Goal: Information Seeking & Learning: Learn about a topic

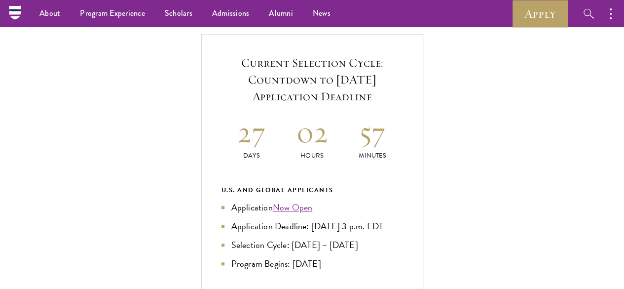
scroll to position [337, 0]
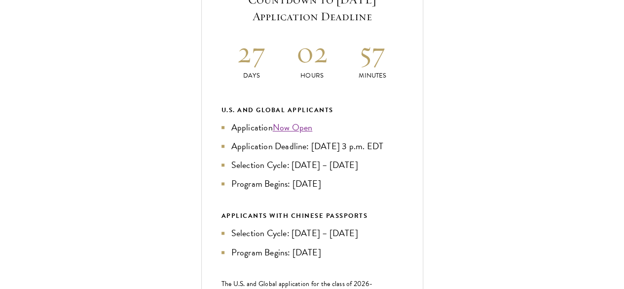
scroll to position [417, 0]
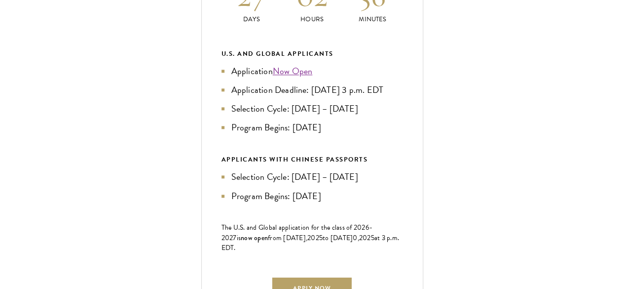
scroll to position [473, 0]
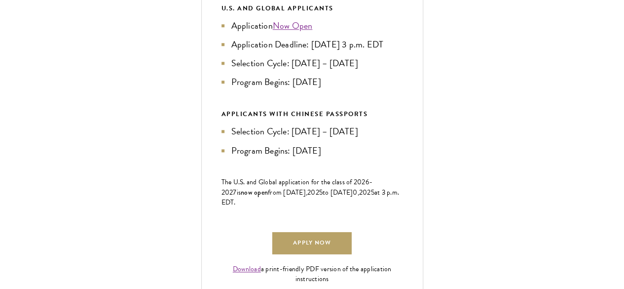
scroll to position [521, 0]
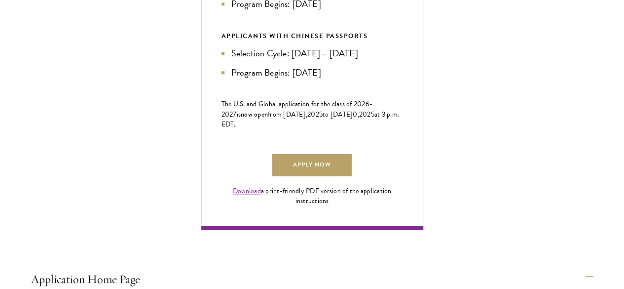
scroll to position [605, 0]
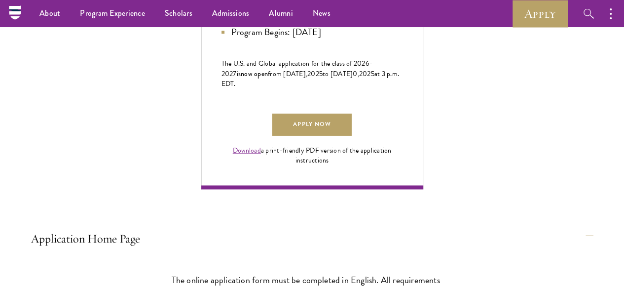
scroll to position [637, 0]
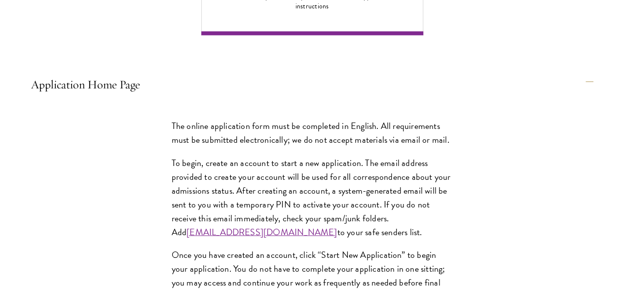
scroll to position [796, 0]
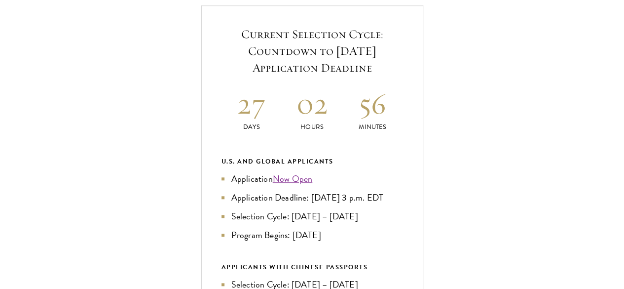
scroll to position [389, 0]
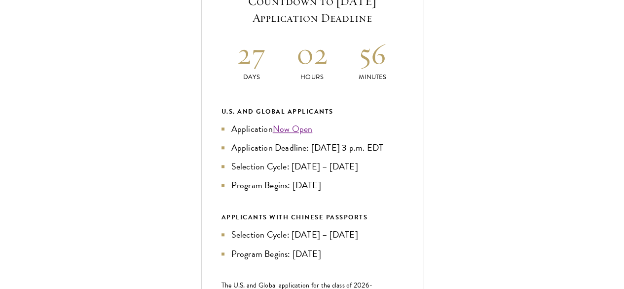
scroll to position [448, 0]
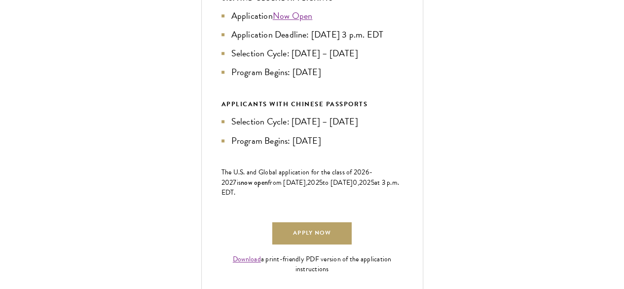
scroll to position [548, 0]
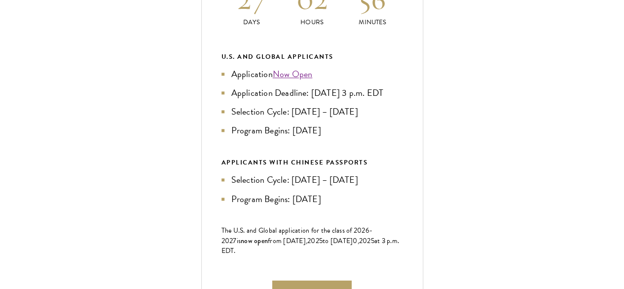
scroll to position [471, 0]
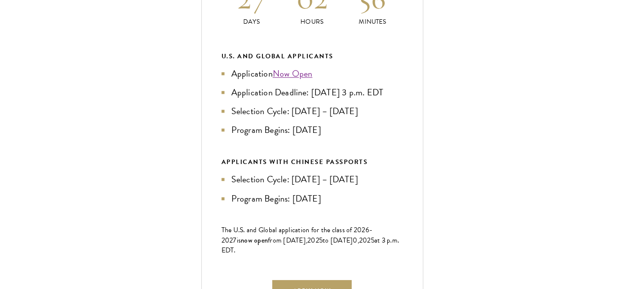
drag, startPoint x: 167, startPoint y: 180, endPoint x: 182, endPoint y: 181, distance: 15.3
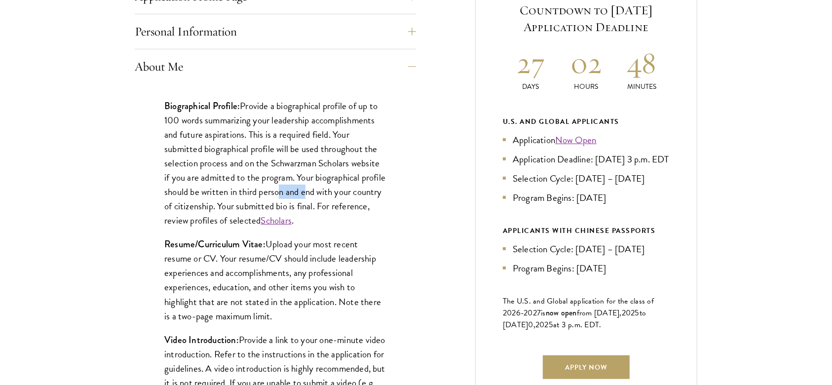
scroll to position [493, 0]
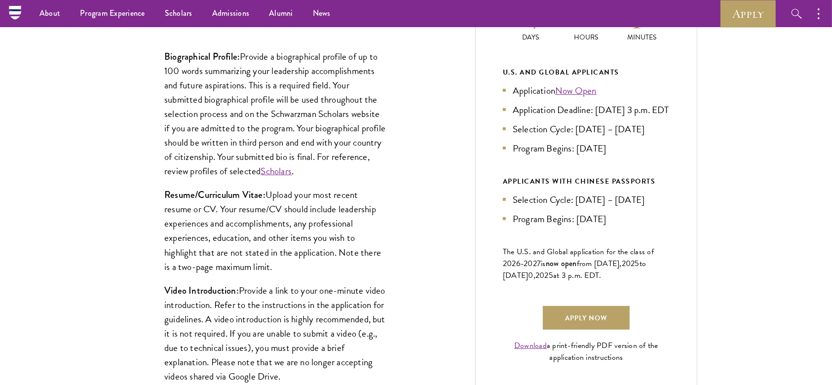
click at [258, 261] on p "Resume/Curriculum Vitae: Upload your most recent resume or CV. Your resume/CV s…" at bounding box center [275, 230] width 222 height 86
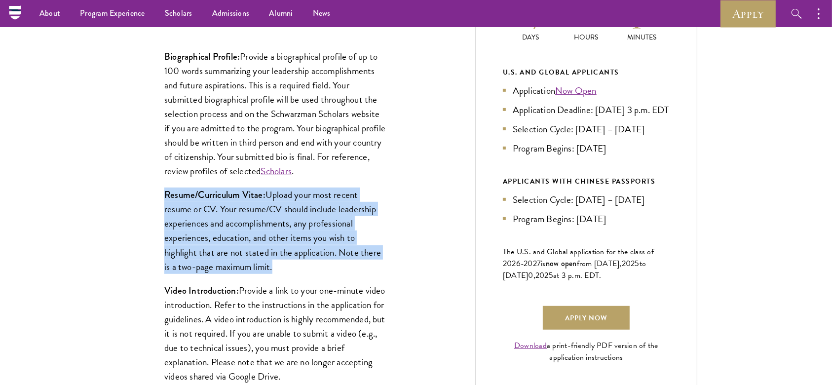
click at [258, 261] on p "Resume/Curriculum Vitae: Upload your most recent resume or CV. Your resume/CV s…" at bounding box center [275, 230] width 222 height 86
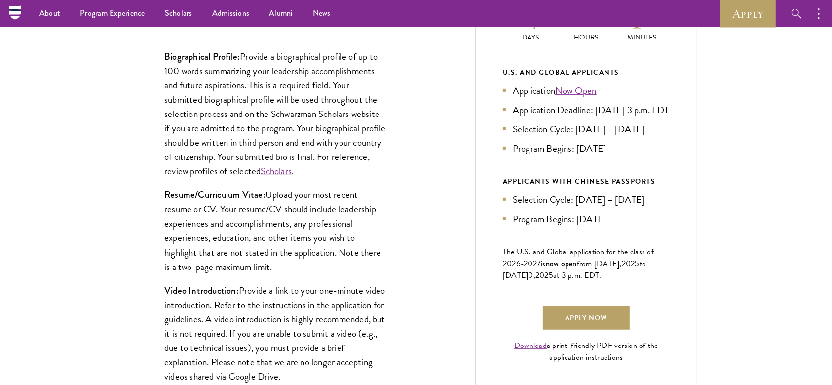
click at [269, 238] on p "Resume/Curriculum Vitae: Upload your most recent resume or CV. Your resume/CV s…" at bounding box center [275, 230] width 222 height 86
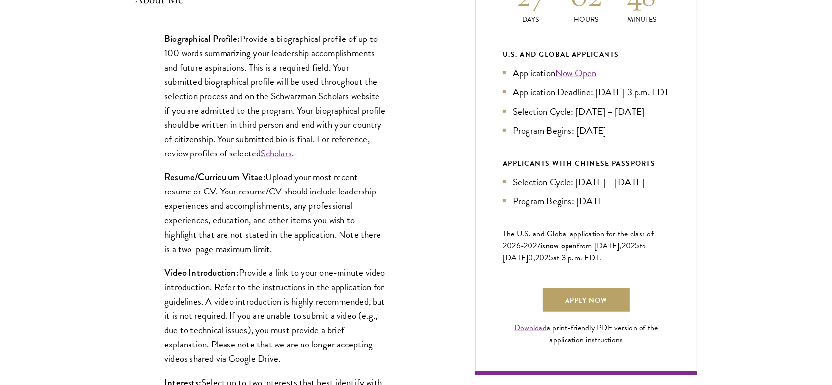
scroll to position [510, 0]
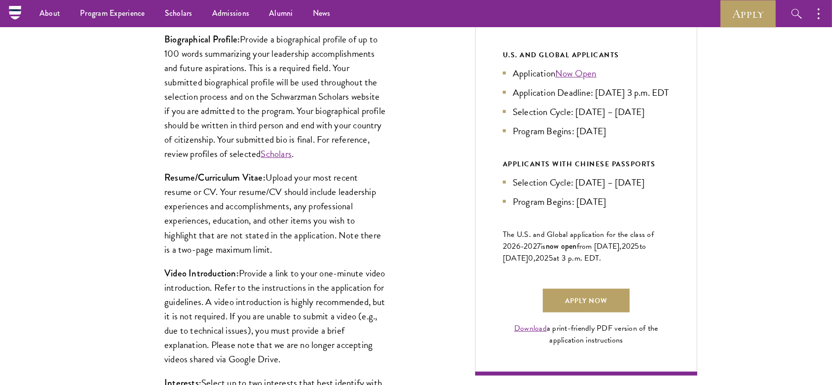
click at [277, 277] on p "Video Introduction: Provide a link to your one-minute video introduction. Refer…" at bounding box center [275, 316] width 222 height 100
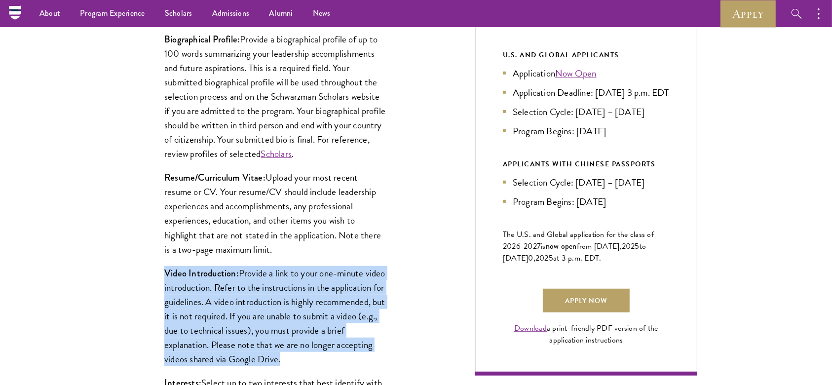
click at [277, 277] on p "Video Introduction: Provide a link to your one-minute video introduction. Refer…" at bounding box center [275, 316] width 222 height 100
click at [287, 283] on p "Video Introduction: Provide a link to your one-minute video introduction. Refer…" at bounding box center [275, 316] width 222 height 100
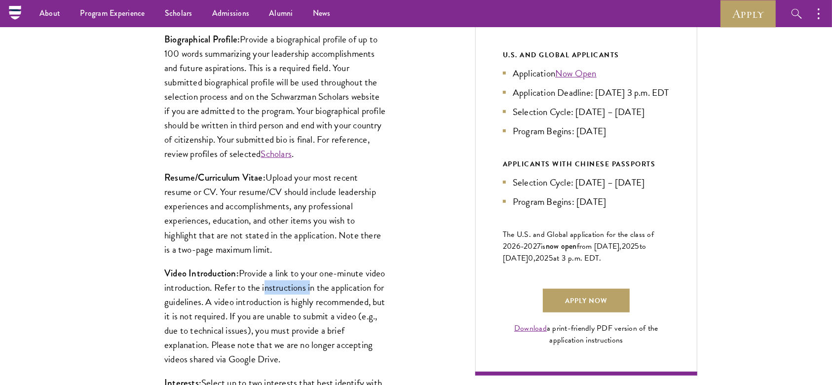
click at [287, 283] on p "Video Introduction: Provide a link to your one-minute video introduction. Refer…" at bounding box center [275, 316] width 222 height 100
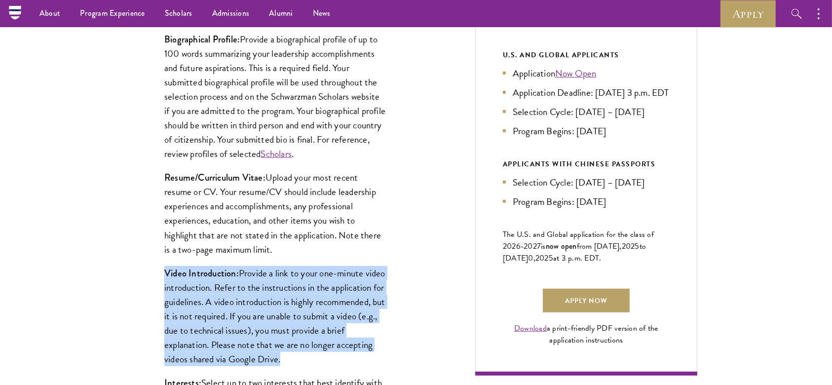
click at [287, 283] on p "Video Introduction: Provide a link to your one-minute video introduction. Refer…" at bounding box center [275, 316] width 222 height 100
click at [293, 288] on p "Video Introduction: Provide a link to your one-minute video introduction. Refer…" at bounding box center [275, 316] width 222 height 100
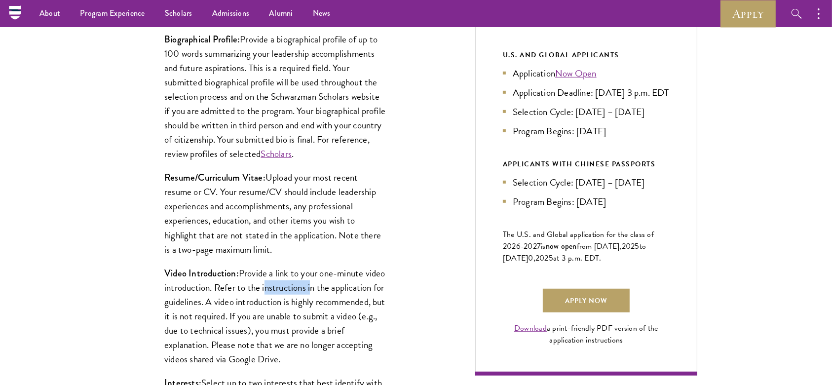
click at [293, 288] on p "Video Introduction: Provide a link to your one-minute video introduction. Refer…" at bounding box center [275, 316] width 222 height 100
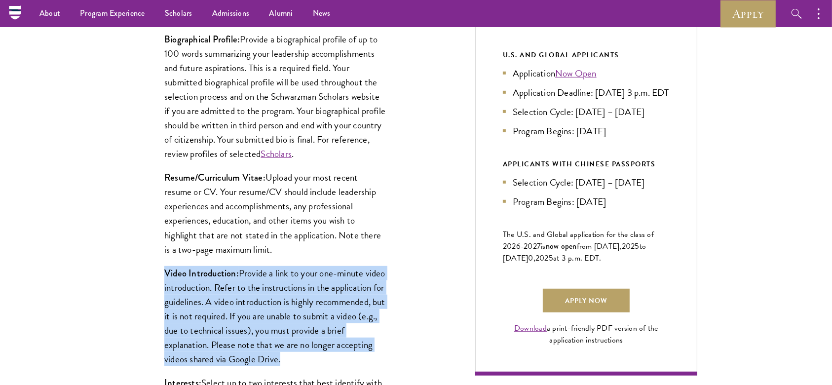
click at [293, 288] on p "Video Introduction: Provide a link to your one-minute video introduction. Refer…" at bounding box center [275, 316] width 222 height 100
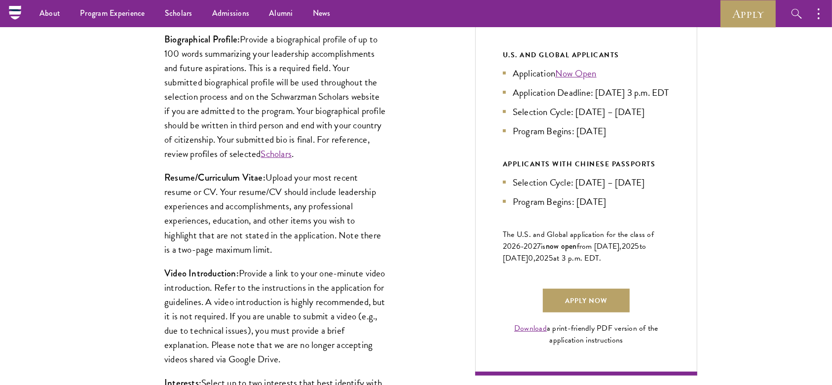
click at [292, 288] on p "Video Introduction: Provide a link to your one-minute video introduction. Refer…" at bounding box center [275, 316] width 222 height 100
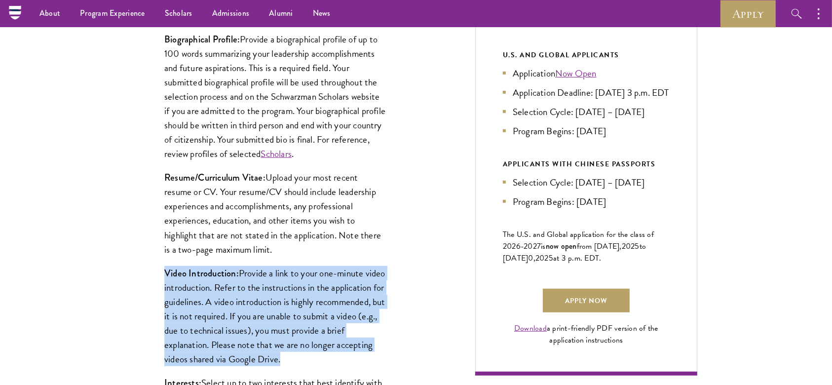
click at [292, 288] on p "Video Introduction: Provide a link to your one-minute video introduction. Refer…" at bounding box center [275, 316] width 222 height 100
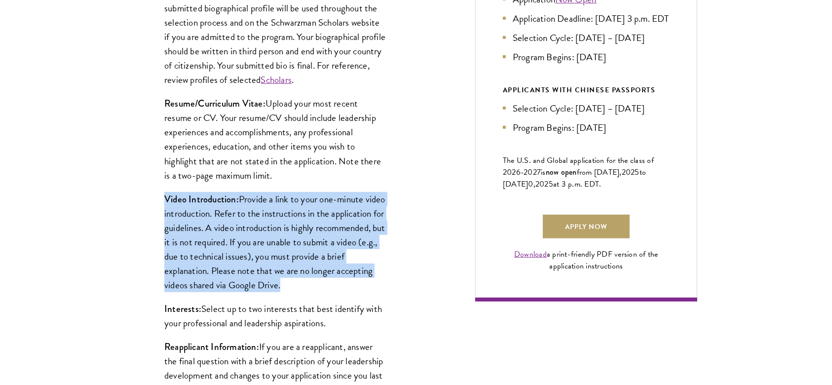
scroll to position [585, 0]
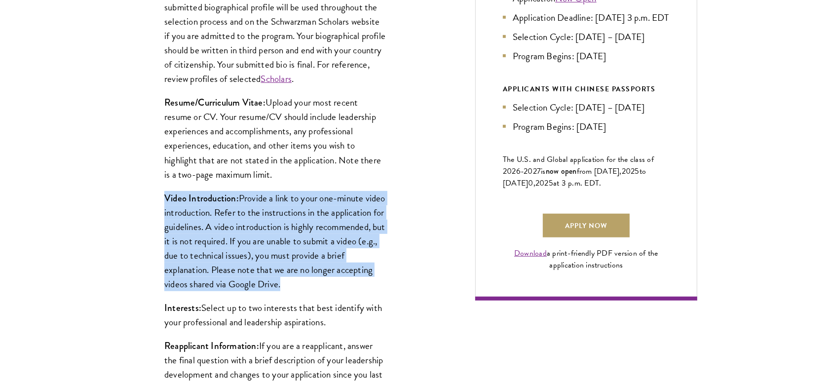
click at [312, 247] on p "Video Introduction: Provide a link to your one-minute video introduction. Refer…" at bounding box center [275, 241] width 222 height 100
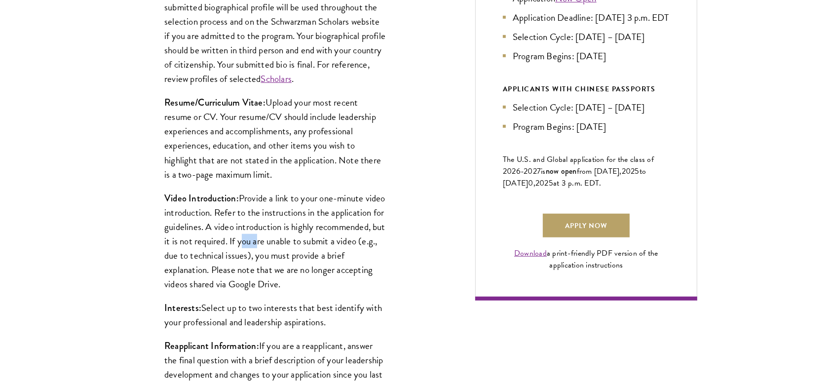
click at [312, 247] on p "Video Introduction: Provide a link to your one-minute video introduction. Refer…" at bounding box center [275, 241] width 222 height 100
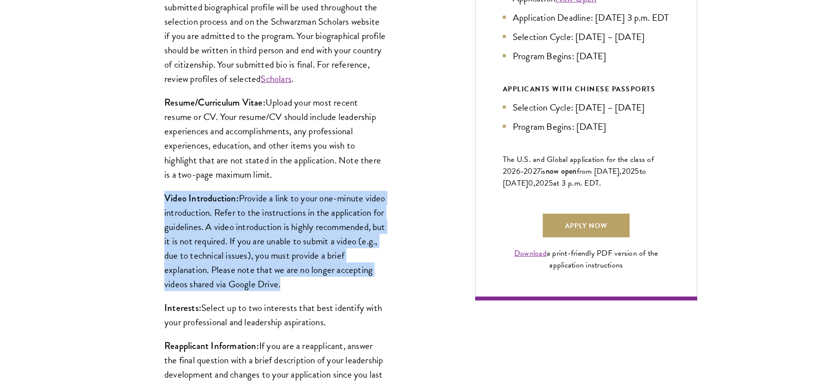
click at [312, 247] on p "Video Introduction: Provide a link to your one-minute video introduction. Refer…" at bounding box center [275, 241] width 222 height 100
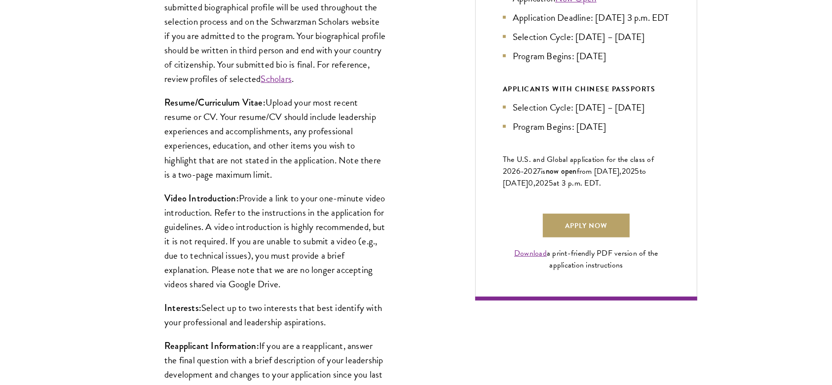
click at [330, 288] on p "Interests: Select up to two interests that best identify with your professional…" at bounding box center [275, 314] width 222 height 29
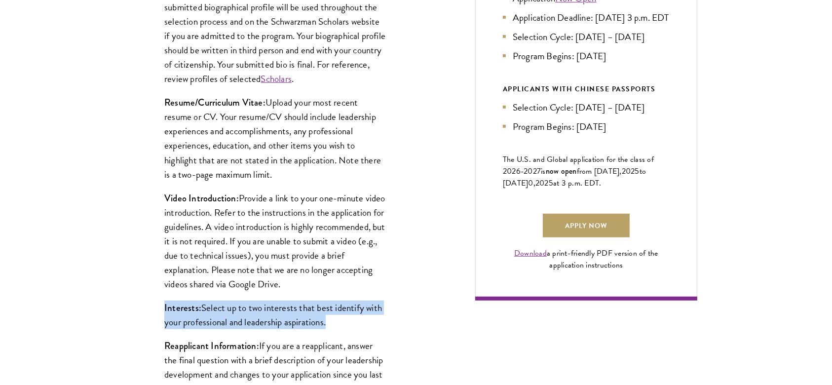
click at [330, 288] on p "Interests: Select up to two interests that best identify with your professional…" at bounding box center [275, 314] width 222 height 29
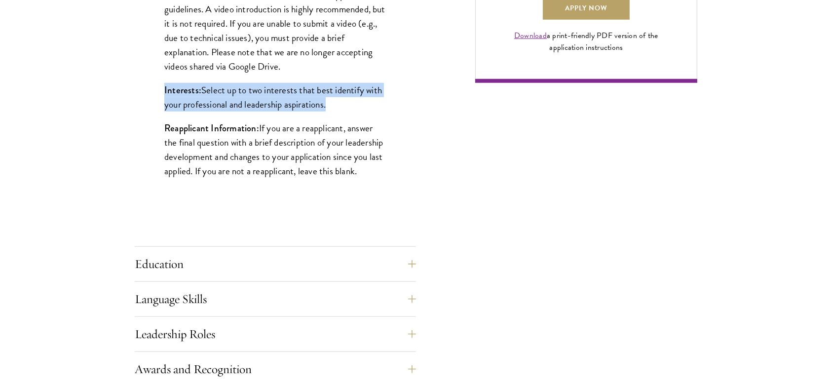
scroll to position [805, 0]
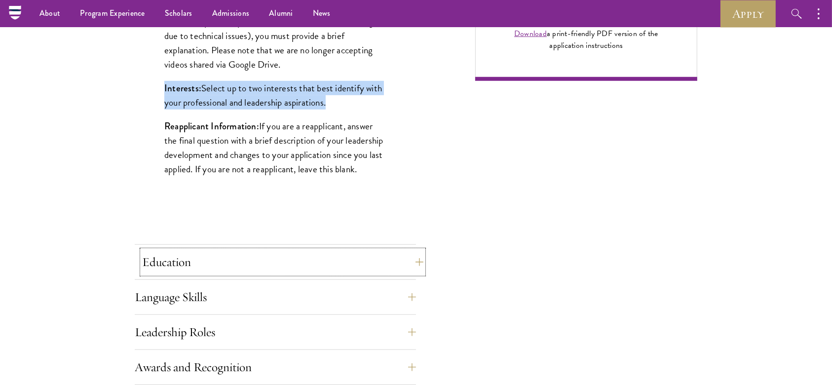
click at [284, 261] on button "Education" at bounding box center [282, 262] width 281 height 24
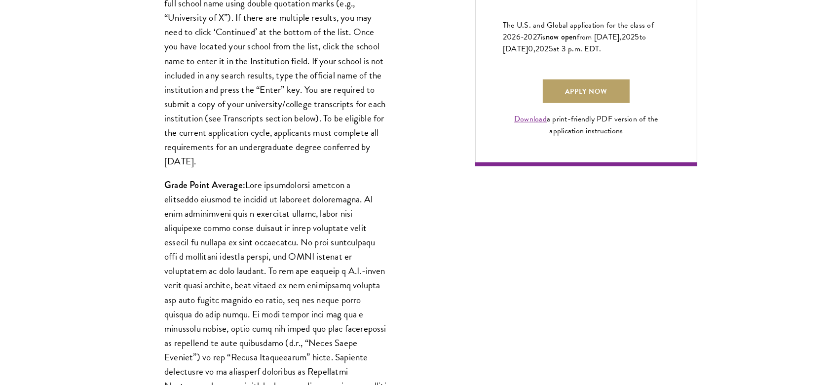
scroll to position [743, 0]
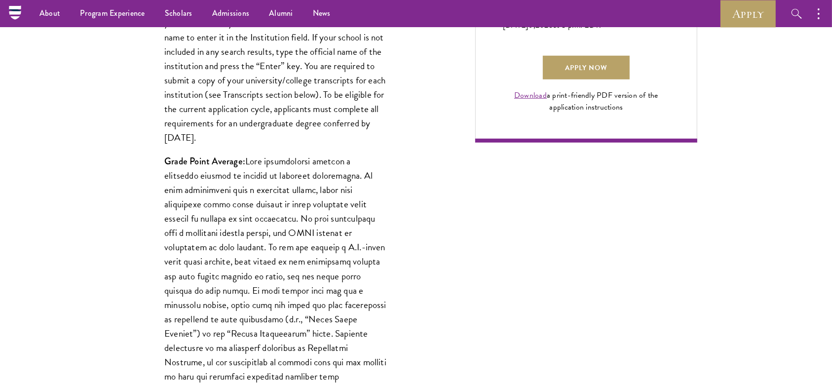
click at [259, 188] on p "Grade Point Average:" at bounding box center [275, 297] width 222 height 287
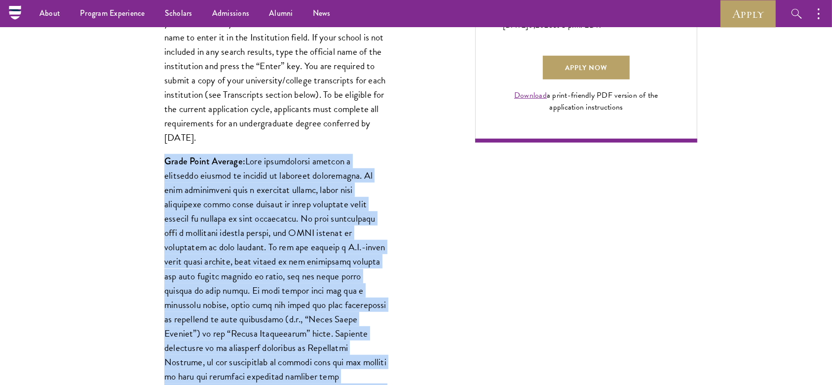
click at [259, 188] on p "Grade Point Average:" at bounding box center [275, 297] width 222 height 287
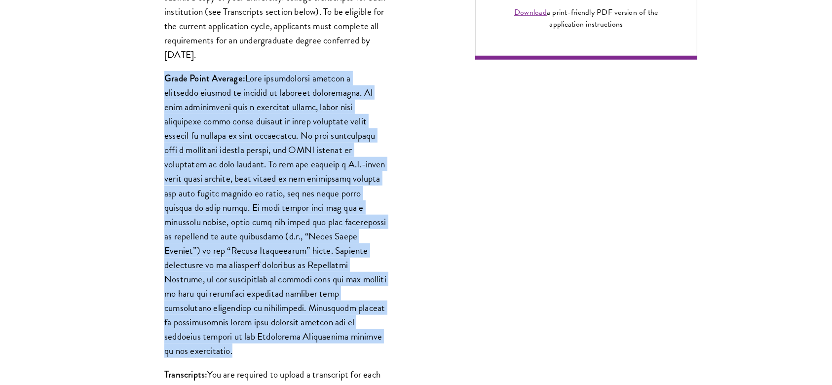
scroll to position [933, 0]
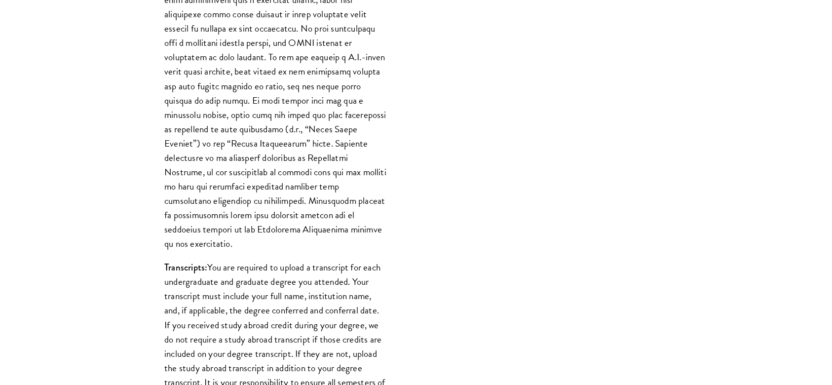
click at [297, 260] on p "Transcripts: You are required to upload a transcript for each undergraduate and…" at bounding box center [275, 374] width 222 height 229
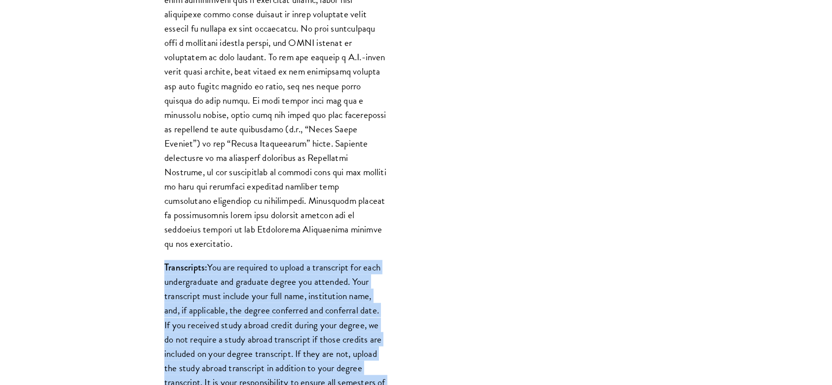
click at [297, 260] on p "Transcripts: You are required to upload a transcript for each undergraduate and…" at bounding box center [275, 374] width 222 height 229
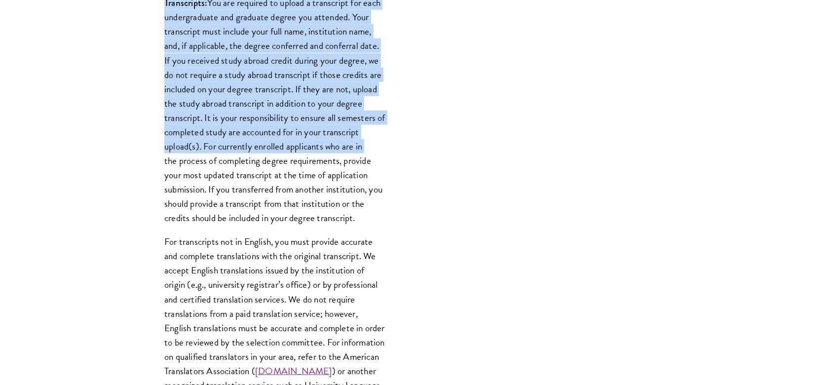
scroll to position [1197, 0]
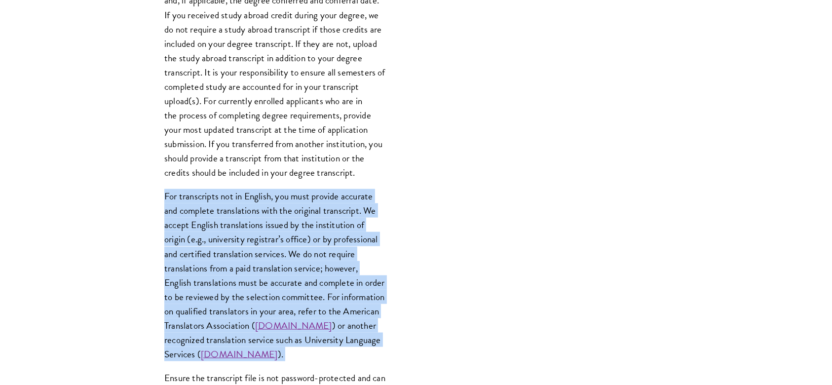
scroll to position [1278, 0]
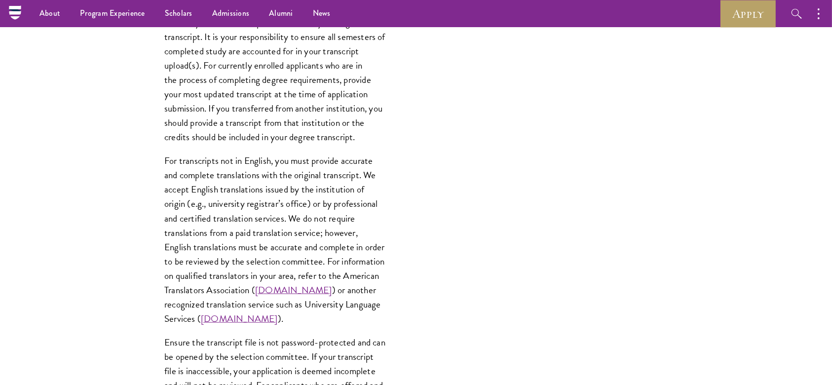
click at [335, 288] on p "Ensure the transcript file is not password-protected and can be opened by the s…" at bounding box center [275, 378] width 222 height 86
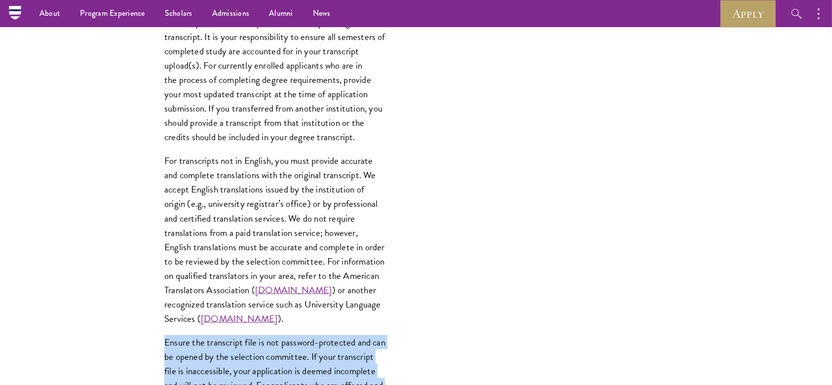
click at [335, 288] on p "Ensure the transcript file is not password-protected and can be opened by the s…" at bounding box center [275, 378] width 222 height 86
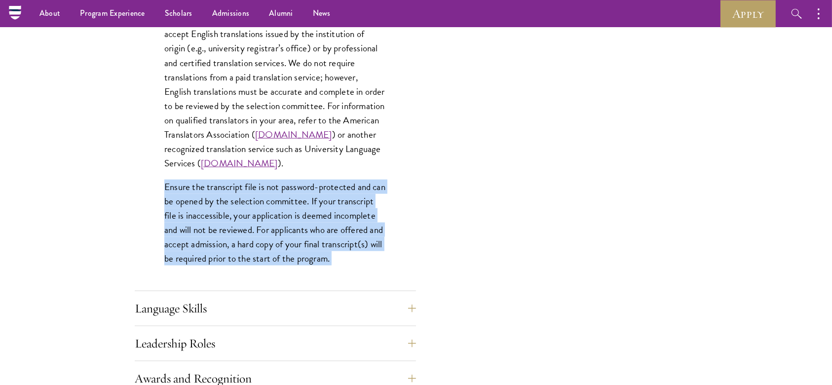
scroll to position [1433, 0]
click at [319, 288] on button "Language Skills" at bounding box center [282, 309] width 281 height 24
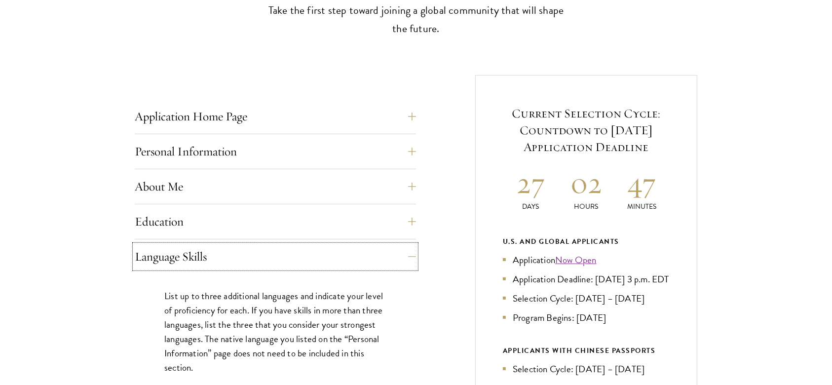
scroll to position [475, 0]
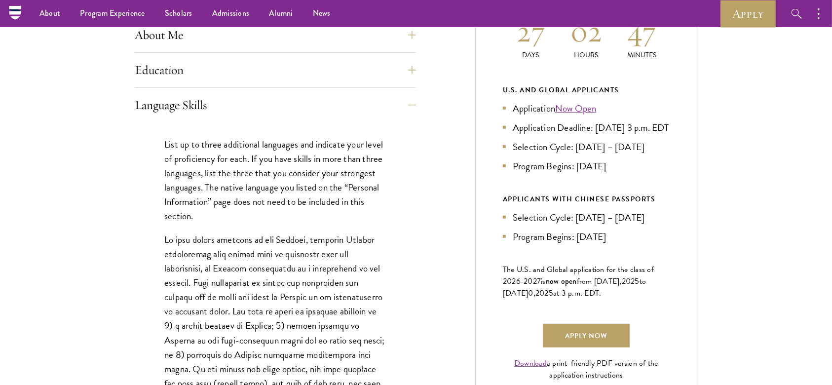
click at [286, 148] on p "List up to three additional languages and indicate your level of proficiency fo…" at bounding box center [275, 180] width 222 height 86
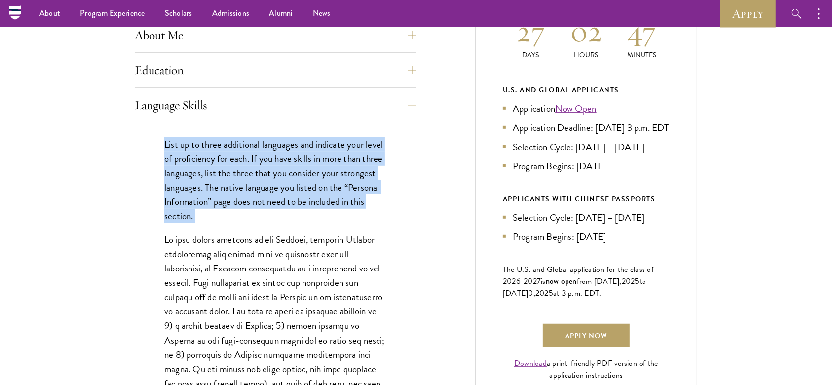
click at [286, 148] on p "List up to three additional languages and indicate your level of proficiency fo…" at bounding box center [275, 180] width 222 height 86
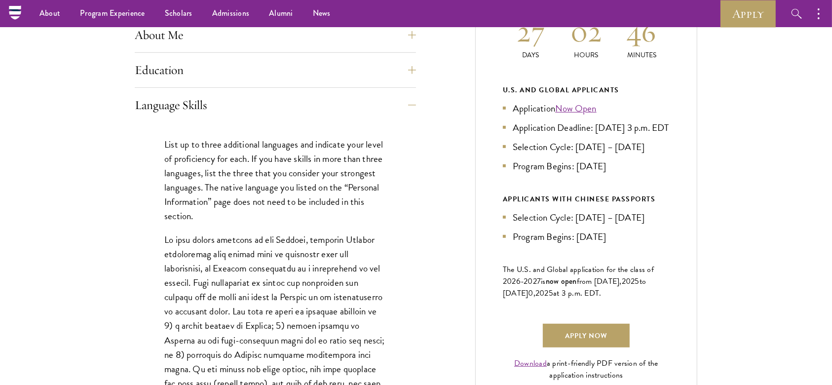
click at [259, 288] on p at bounding box center [275, 375] width 222 height 287
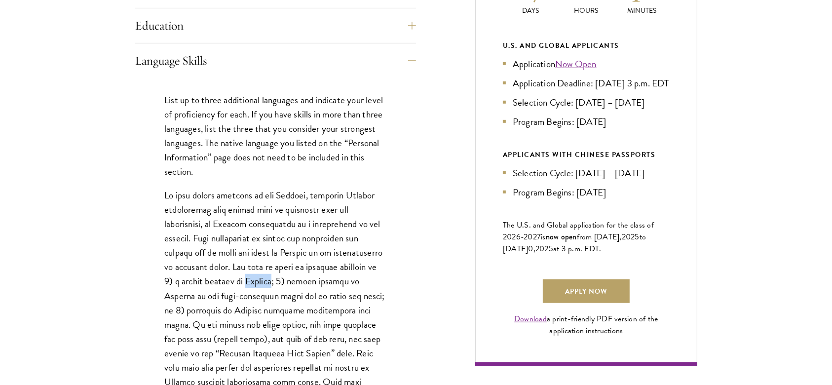
scroll to position [523, 0]
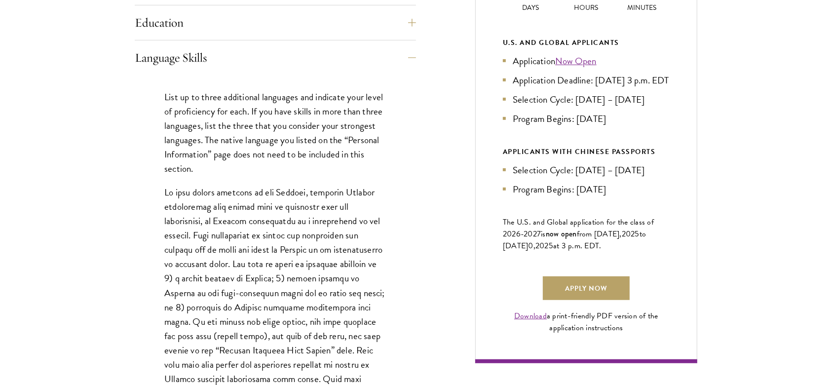
click at [258, 288] on p at bounding box center [275, 328] width 222 height 287
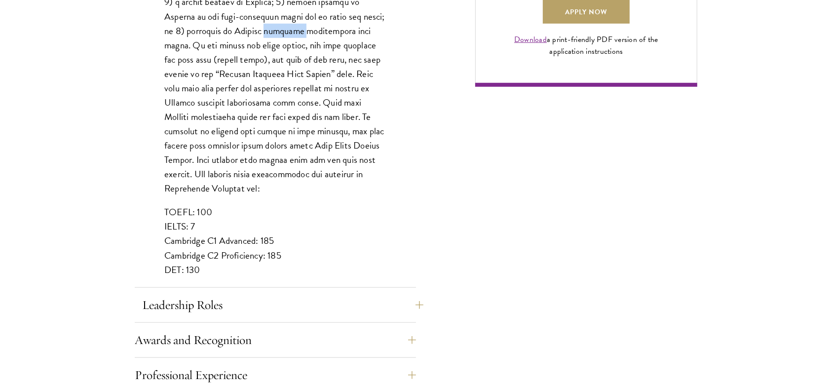
scroll to position [801, 0]
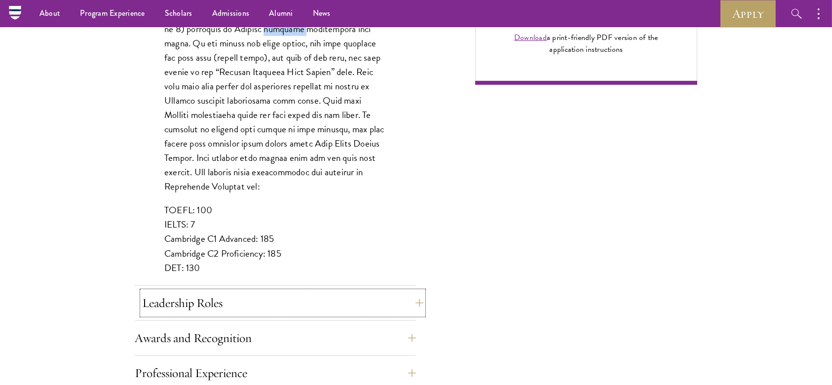
click at [217, 288] on button "Leadership Roles" at bounding box center [282, 303] width 281 height 24
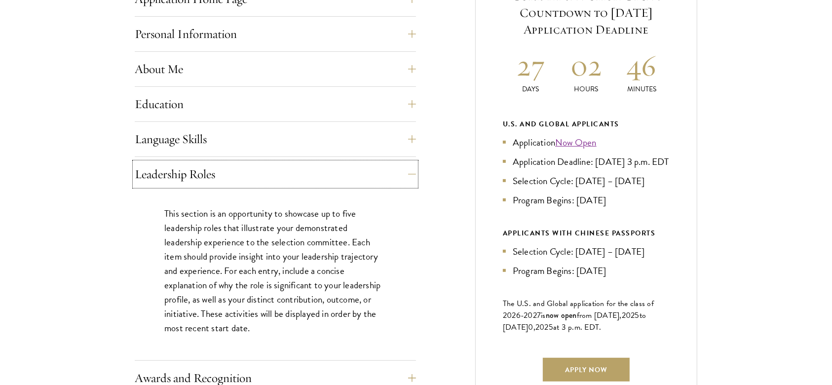
scroll to position [441, 0]
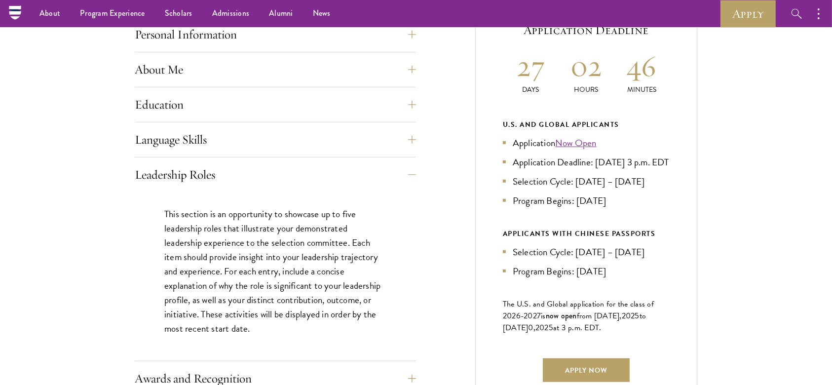
click at [246, 263] on p "This section is an opportunity to showcase up to five leadership roles that ill…" at bounding box center [275, 271] width 222 height 129
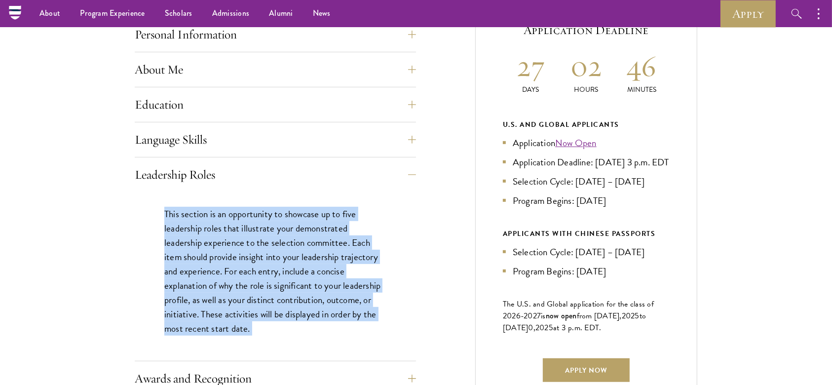
click at [246, 263] on p "This section is an opportunity to showcase up to five leadership roles that ill…" at bounding box center [275, 271] width 222 height 129
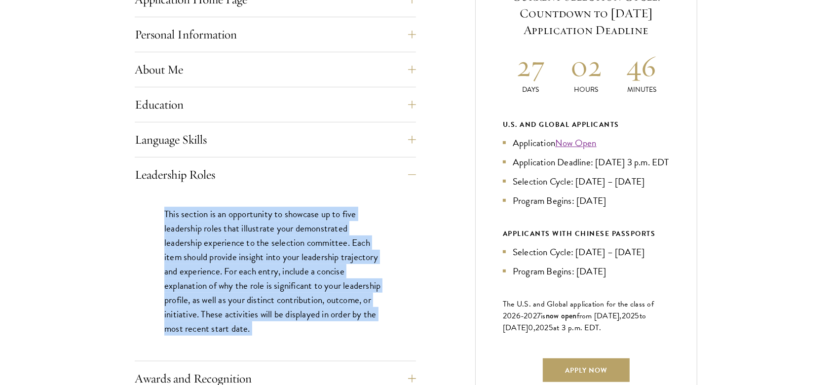
scroll to position [555, 0]
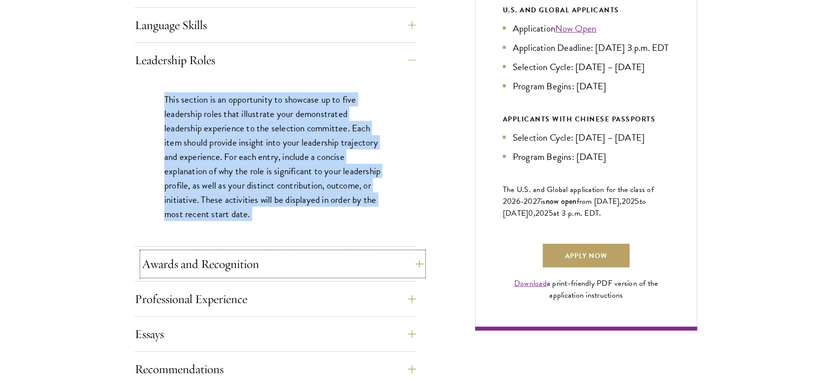
click at [245, 266] on button "Awards and Recognition" at bounding box center [282, 264] width 281 height 24
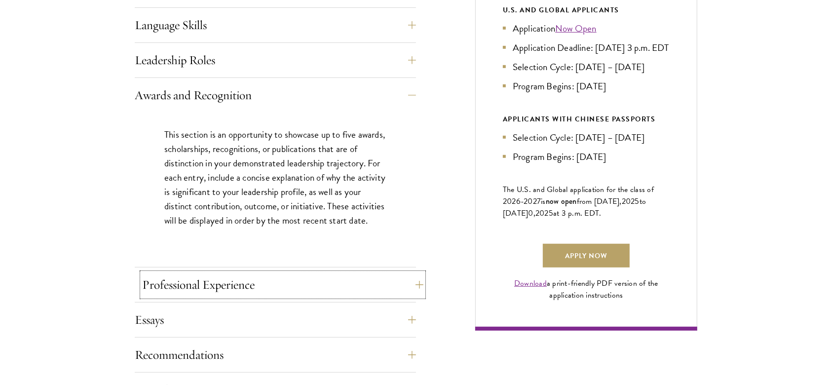
click at [249, 274] on button "Professional Experience" at bounding box center [282, 285] width 281 height 24
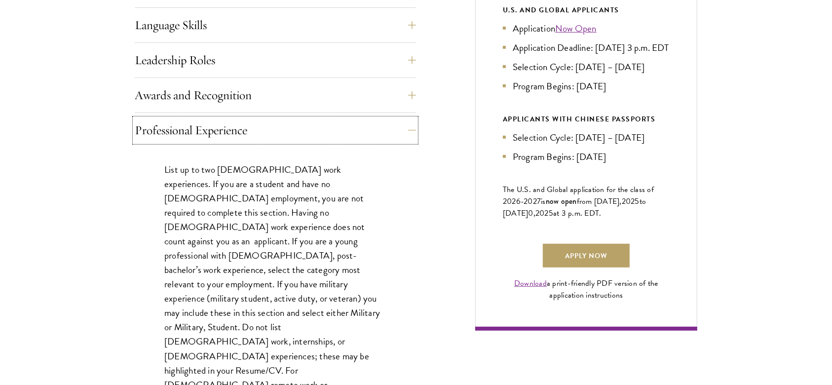
scroll to position [608, 0]
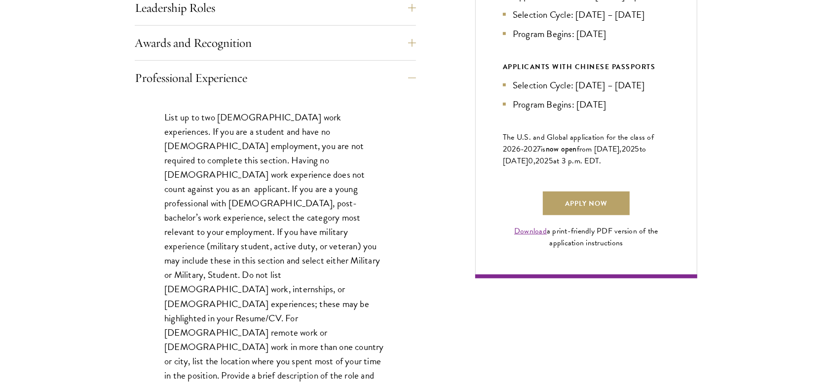
click at [306, 183] on p "List up to two full-time work experiences. If you are a student and have no ful…" at bounding box center [275, 267] width 222 height 315
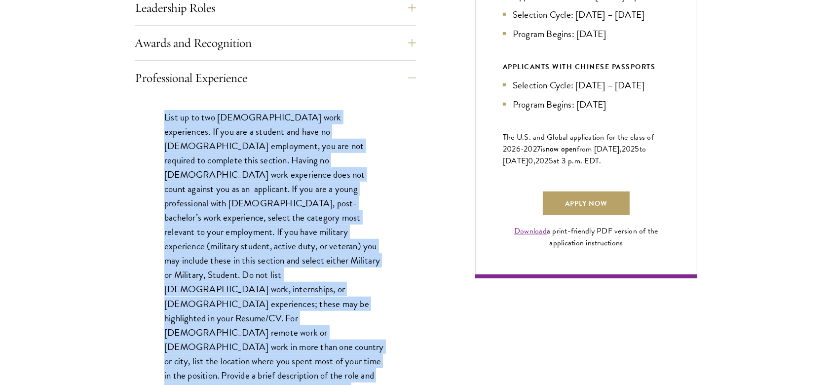
click at [306, 183] on p "List up to two full-time work experiences. If you are a student and have no ful…" at bounding box center [275, 267] width 222 height 315
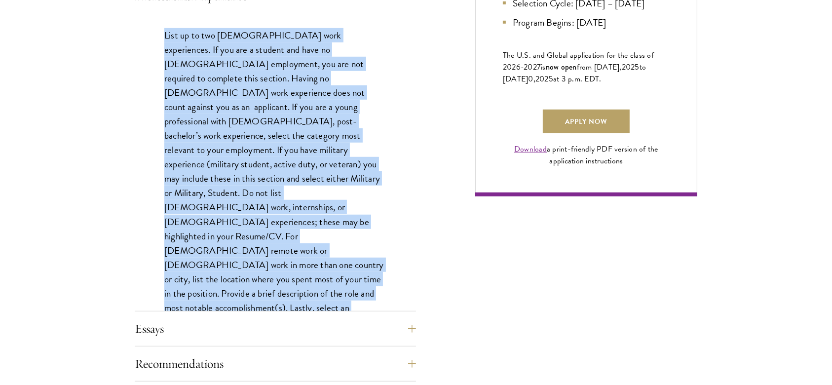
scroll to position [746, 0]
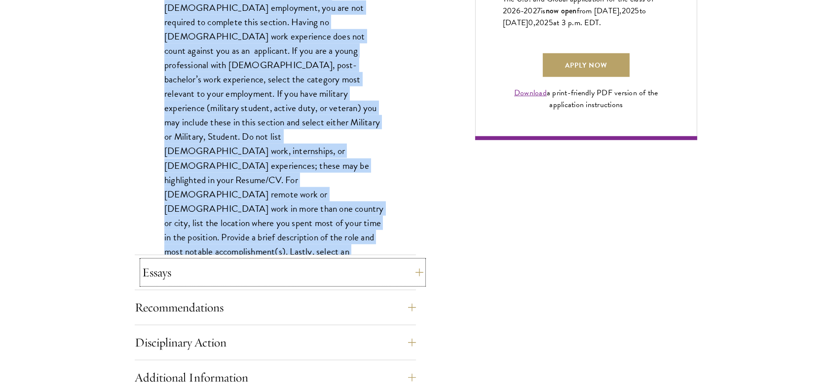
click at [274, 260] on button "Essays" at bounding box center [282, 272] width 281 height 24
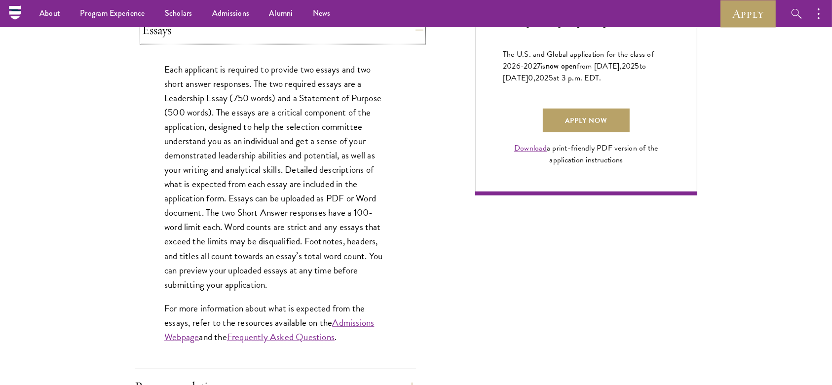
scroll to position [690, 0]
click at [210, 113] on p "Each applicant is required to provide two essays and two short answer responses…" at bounding box center [275, 177] width 222 height 229
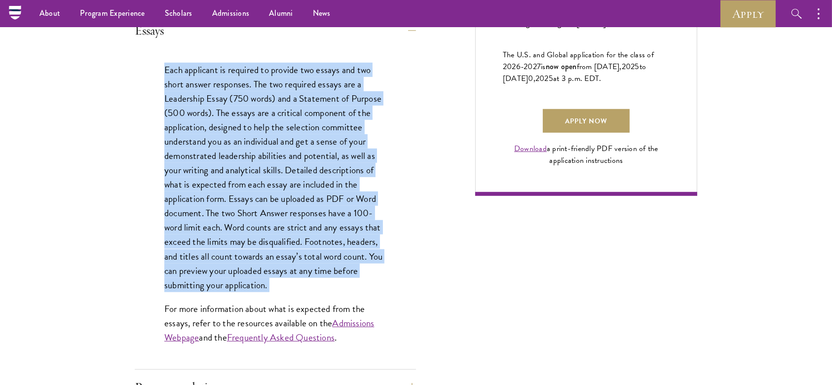
click at [210, 113] on p "Each applicant is required to provide two essays and two short answer responses…" at bounding box center [275, 177] width 222 height 229
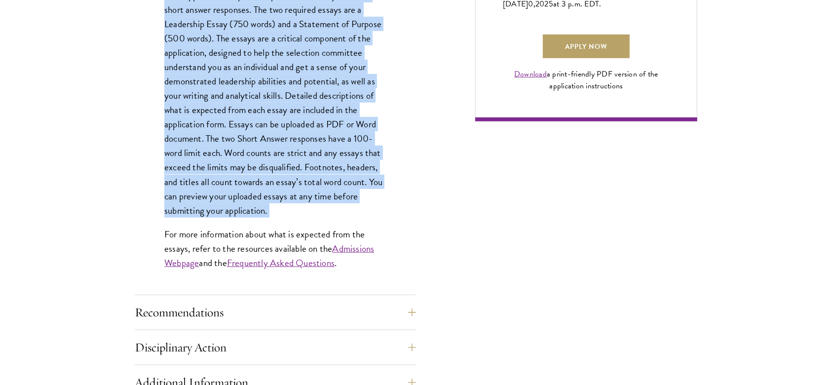
scroll to position [765, 0]
click at [235, 288] on button "Recommendations" at bounding box center [282, 311] width 281 height 24
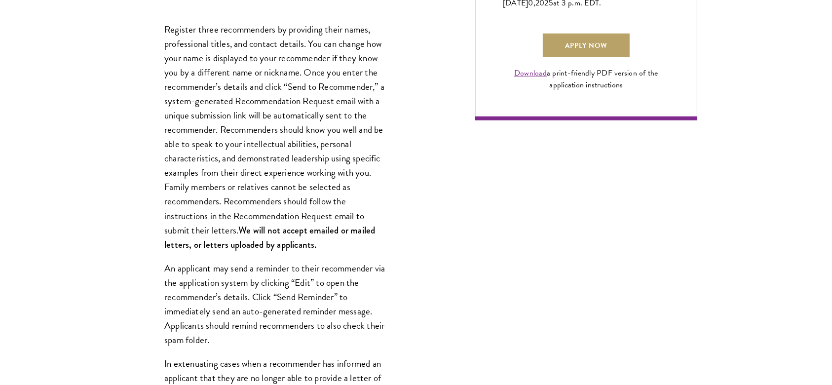
click at [258, 34] on p "Register three recommenders by providing their names, professional titles, and …" at bounding box center [275, 136] width 222 height 229
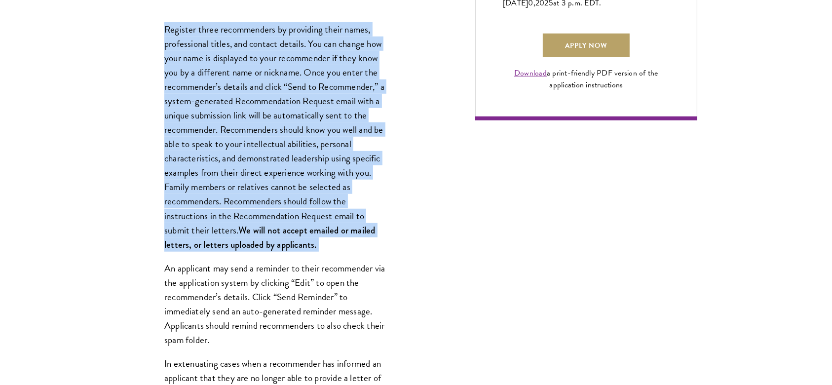
click at [258, 34] on p "Register three recommenders by providing their names, professional titles, and …" at bounding box center [275, 136] width 222 height 229
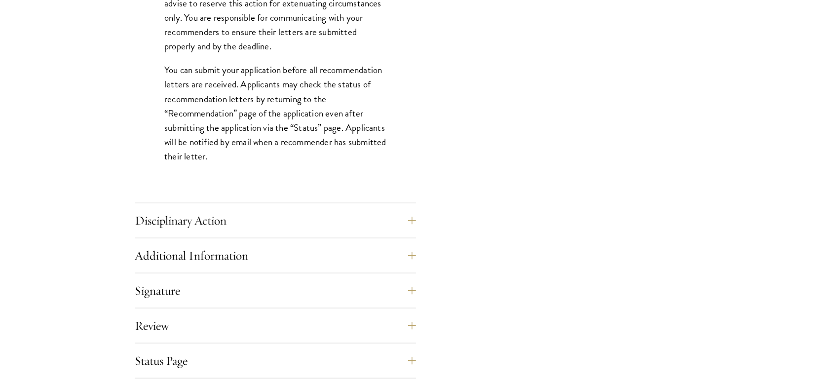
scroll to position [1455, 0]
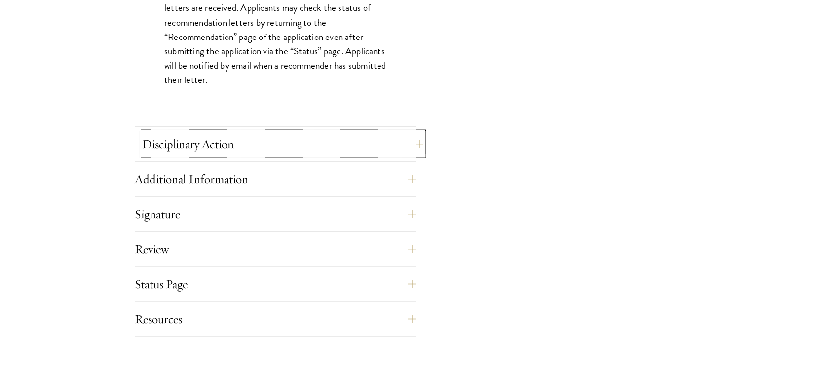
click at [288, 140] on button "Disciplinary Action" at bounding box center [282, 144] width 281 height 24
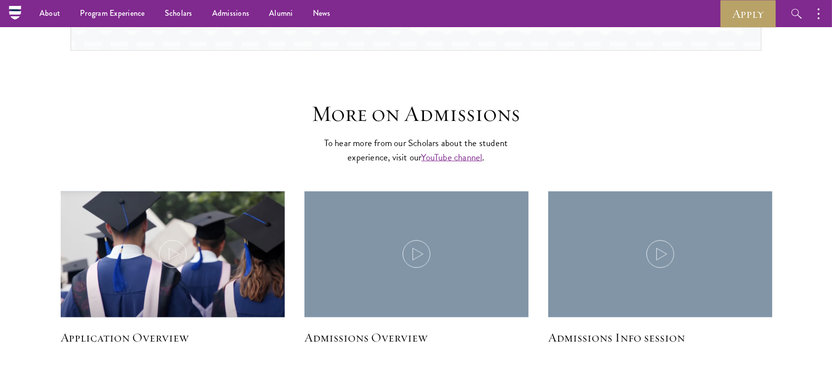
scroll to position [1371, 0]
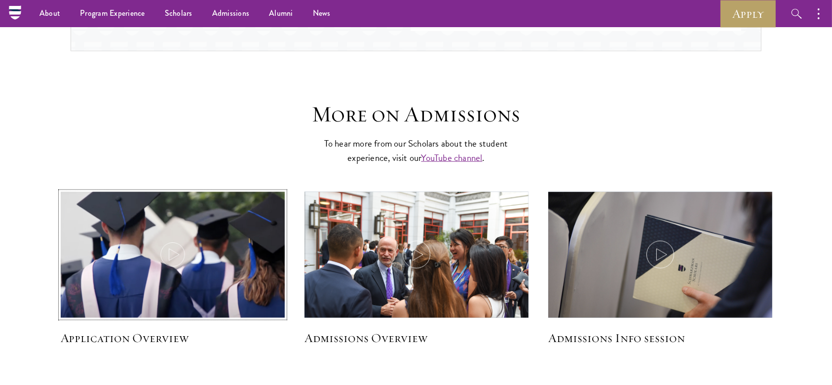
click at [147, 255] on img at bounding box center [173, 255] width 238 height 137
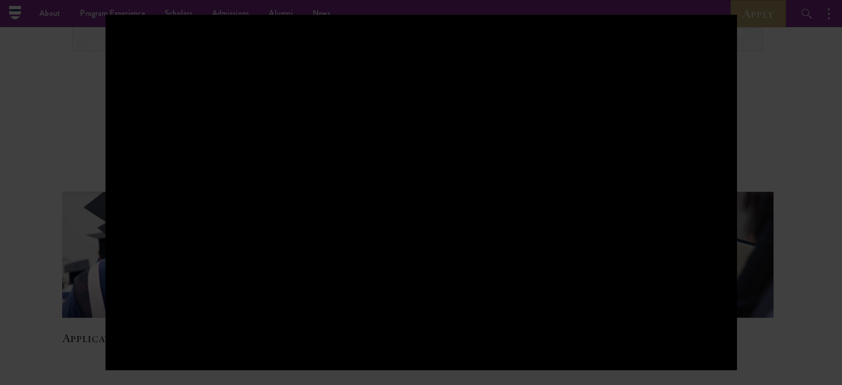
click at [623, 91] on div at bounding box center [421, 192] width 842 height 385
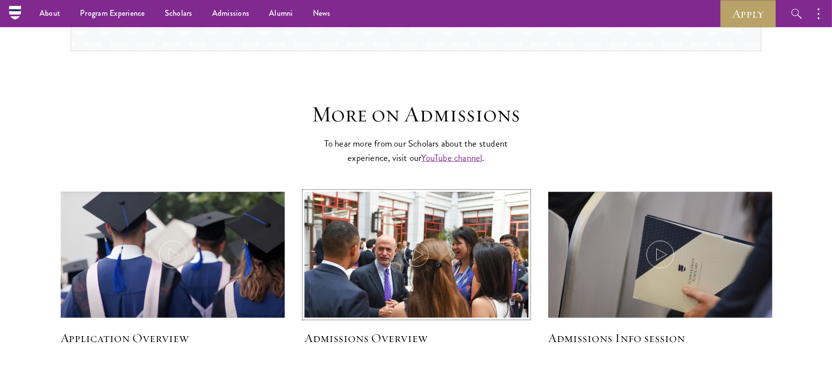
click at [380, 249] on img at bounding box center [416, 266] width 238 height 159
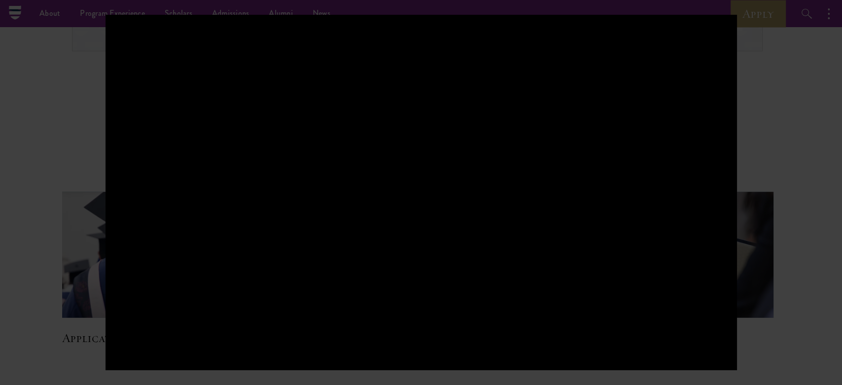
click at [623, 223] on div at bounding box center [421, 192] width 842 height 385
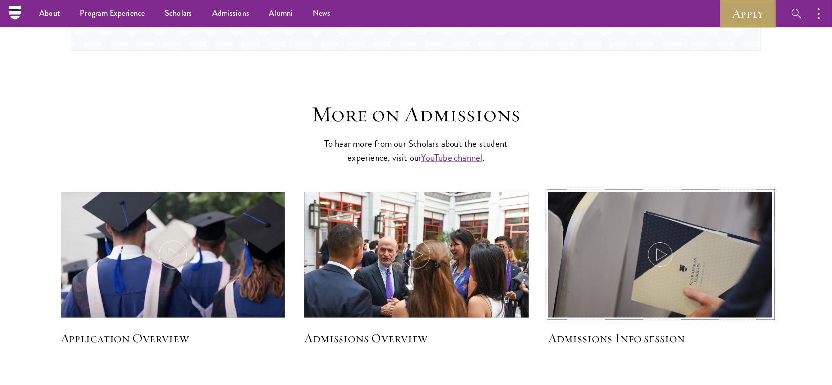
click at [590, 284] on img at bounding box center [660, 266] width 238 height 159
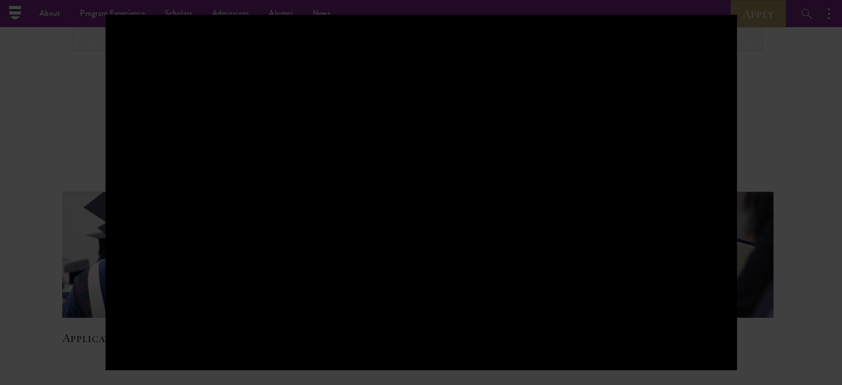
click at [623, 288] on div at bounding box center [421, 192] width 842 height 385
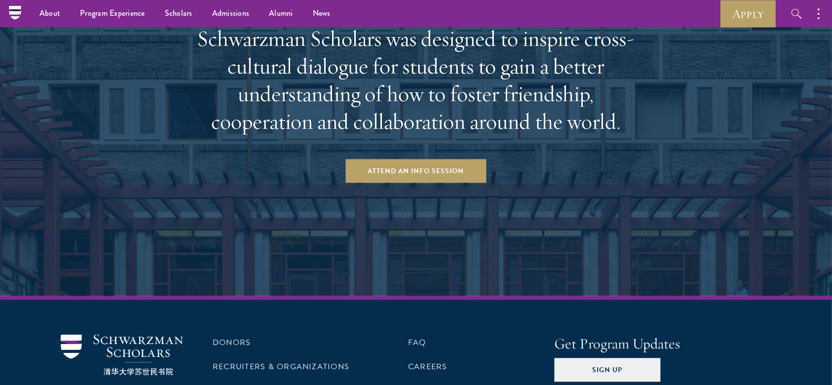
scroll to position [2084, 0]
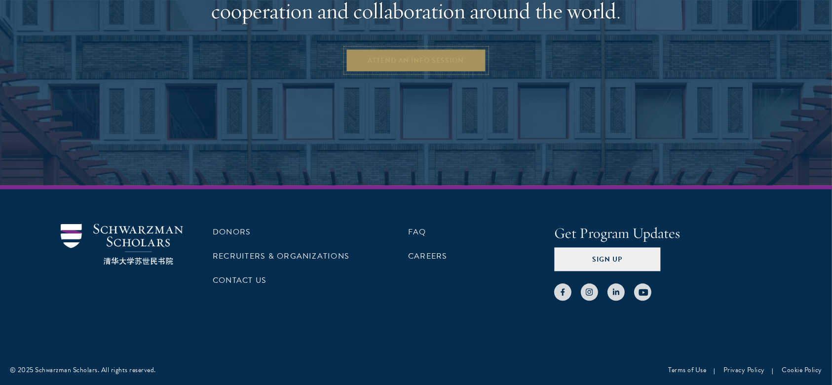
click at [414, 59] on link "Attend an Info Session" at bounding box center [416, 60] width 141 height 24
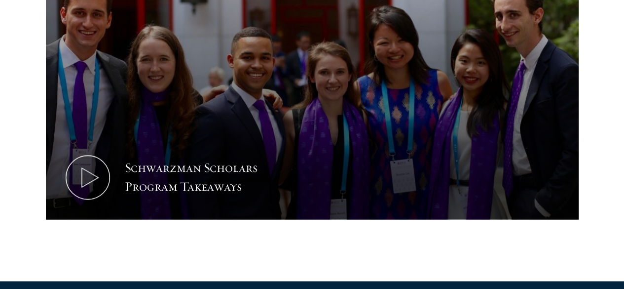
scroll to position [532, 0]
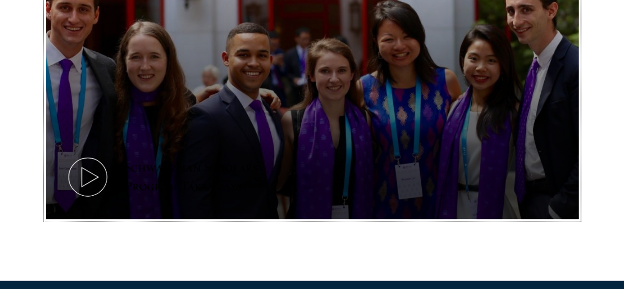
click at [110, 168] on icon at bounding box center [88, 176] width 44 height 44
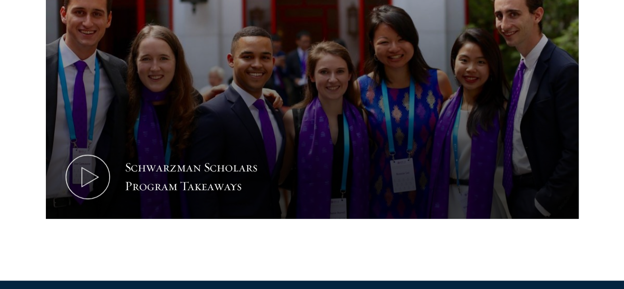
click at [584, 86] on section "Leaders of [DATE] Schwarzman Scholars selects students of demonstrated academic…" at bounding box center [312, 50] width 624 height 459
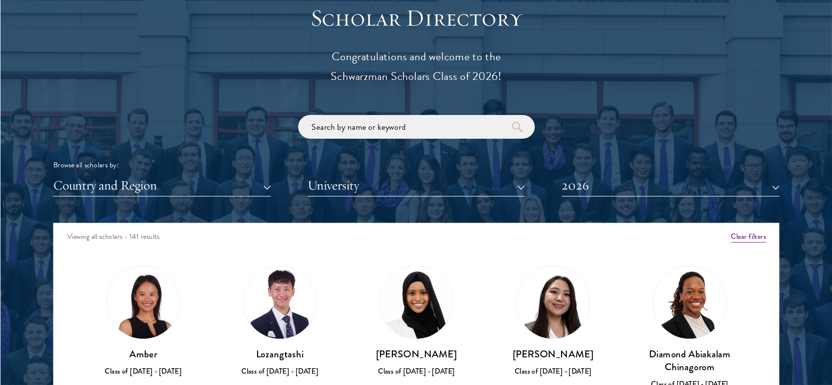
scroll to position [1101, 0]
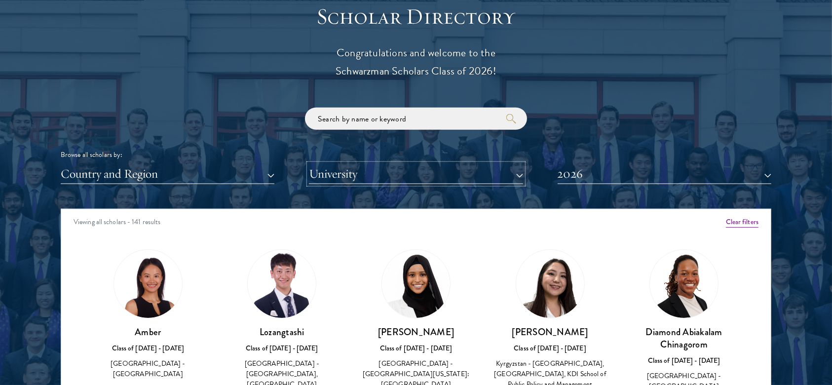
click at [363, 170] on button "University" at bounding box center [416, 174] width 214 height 20
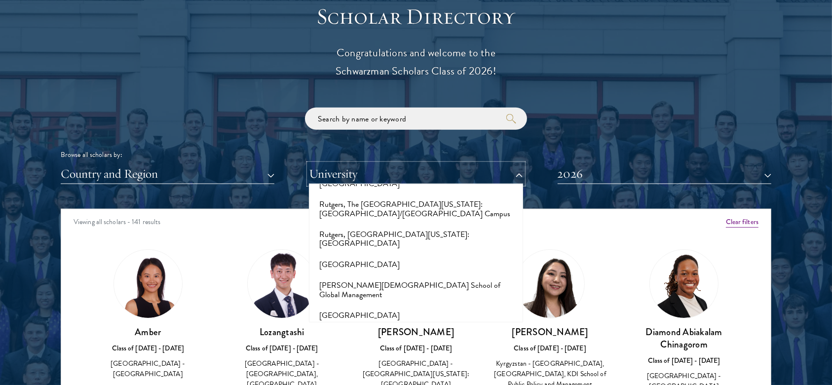
scroll to position [5107, 0]
click at [0, 247] on div at bounding box center [416, 254] width 832 height 600
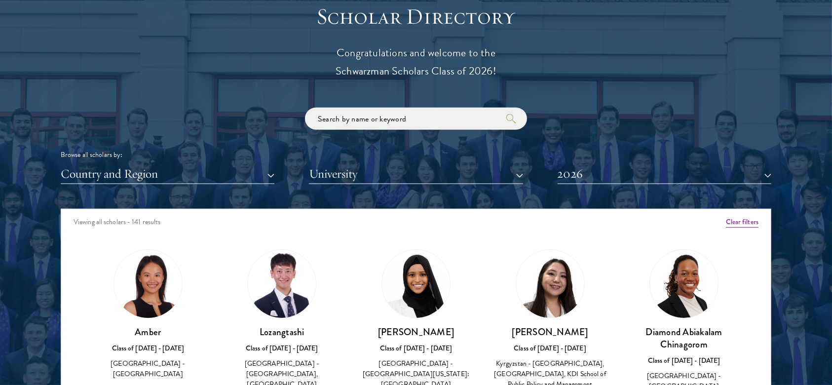
scroll to position [58, 0]
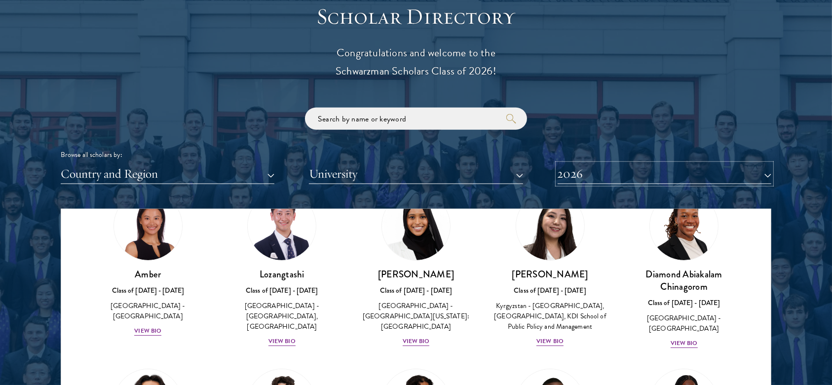
click at [592, 177] on button "2026" at bounding box center [664, 174] width 214 height 20
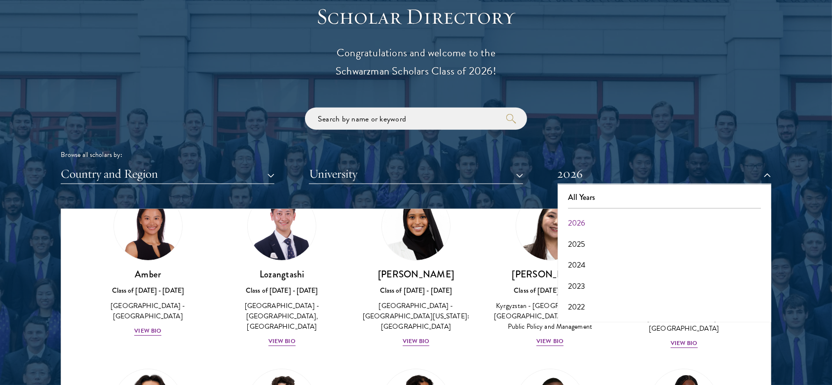
click at [592, 10] on div "Scholar Directory Congratulations and welcome to the Schwarzman Scholars Class …" at bounding box center [416, 254] width 710 height 502
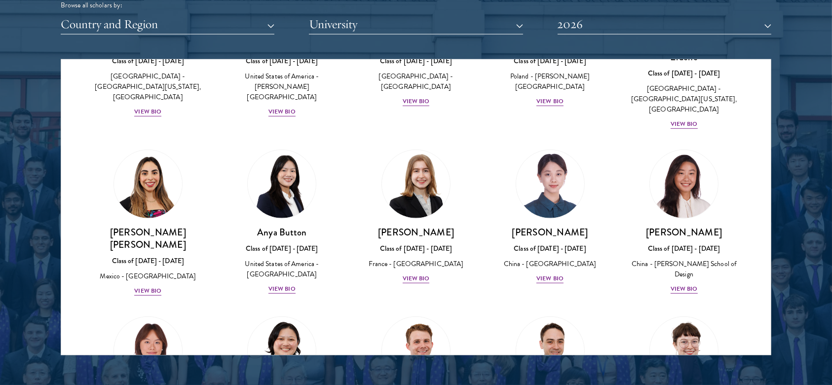
scroll to position [733, 0]
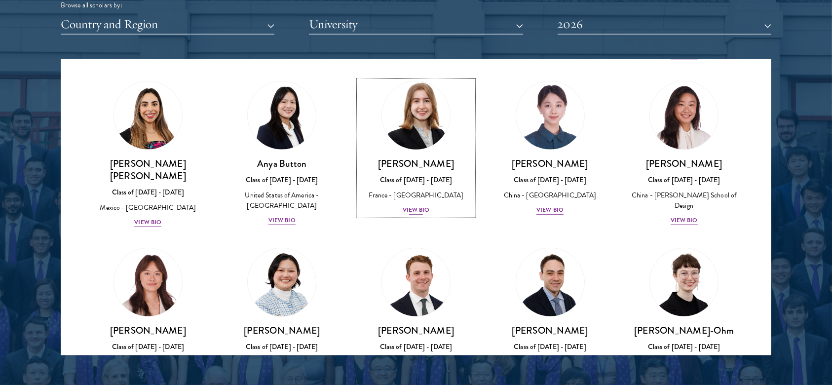
click at [411, 205] on div "View Bio" at bounding box center [415, 209] width 27 height 9
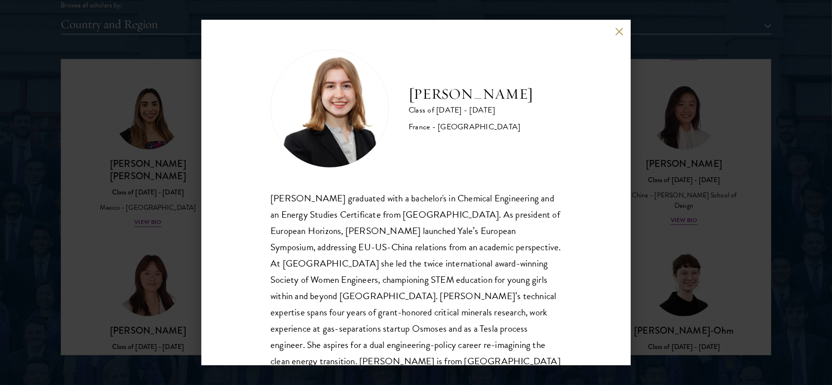
click at [384, 267] on div "[PERSON_NAME] graduated with a bachelor's in Chemical Engineering and an Energy…" at bounding box center [415, 288] width 291 height 196
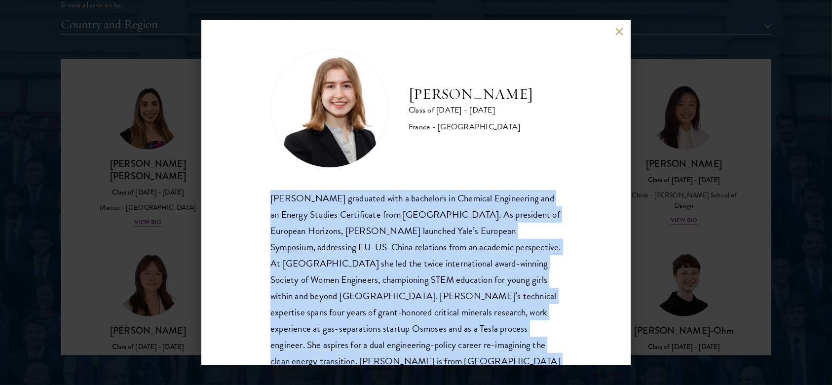
click at [384, 267] on div "[PERSON_NAME] graduated with a bachelor's in Chemical Engineering and an Energy…" at bounding box center [415, 288] width 291 height 196
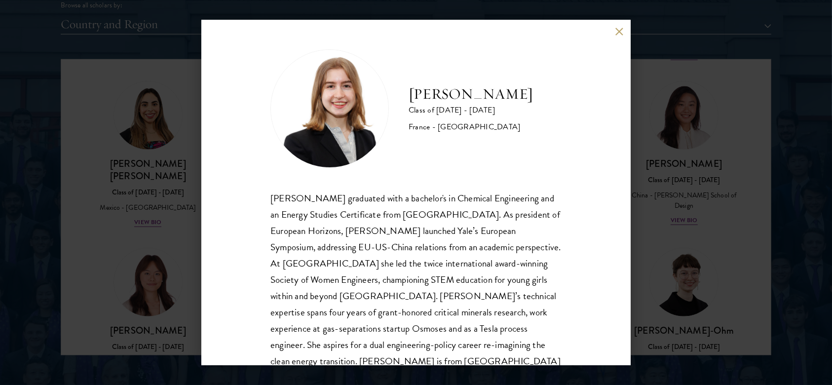
click at [413, 282] on div "[PERSON_NAME] graduated with a bachelor's in Chemical Engineering and an Energy…" at bounding box center [415, 288] width 291 height 196
click at [433, 283] on div "[PERSON_NAME] graduated with a bachelor's in Chemical Engineering and an Energy…" at bounding box center [415, 288] width 291 height 196
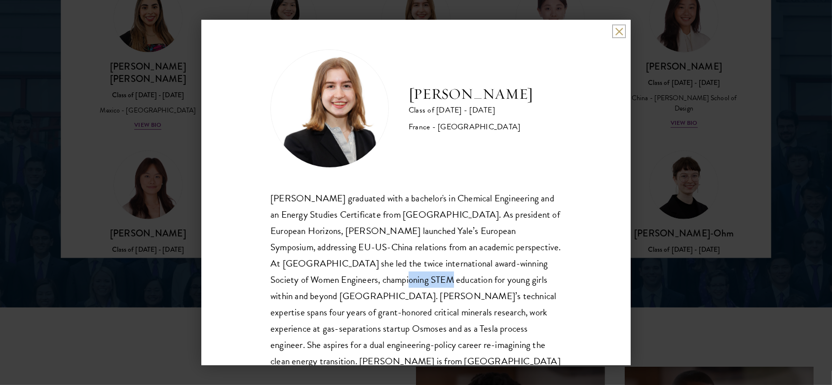
click at [621, 31] on button at bounding box center [619, 31] width 8 height 8
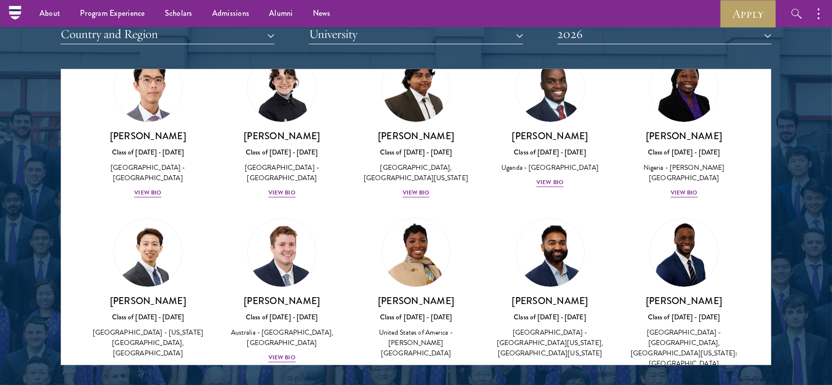
scroll to position [1239, 0]
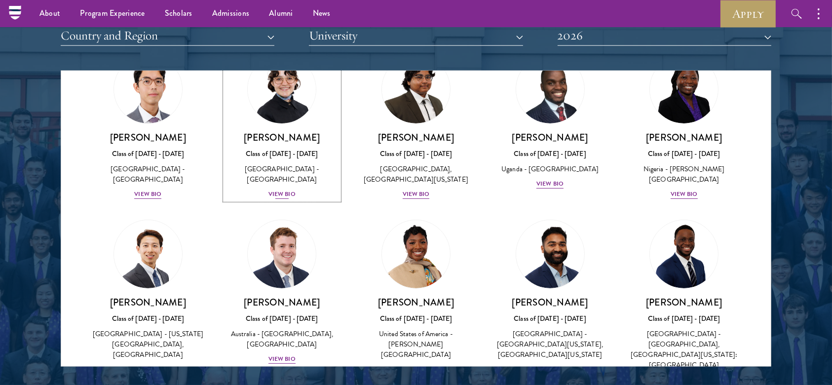
click at [274, 184] on div "[GEOGRAPHIC_DATA] - [GEOGRAPHIC_DATA]" at bounding box center [282, 174] width 114 height 21
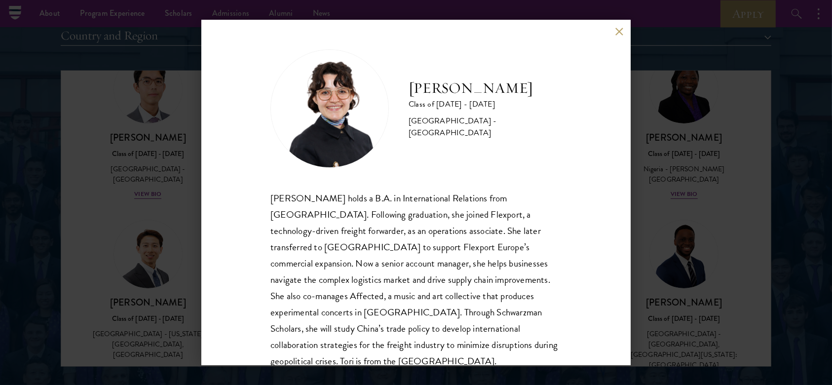
click at [450, 288] on div "[PERSON_NAME] holds a B.A. in International Relations from [GEOGRAPHIC_DATA]. F…" at bounding box center [415, 280] width 291 height 180
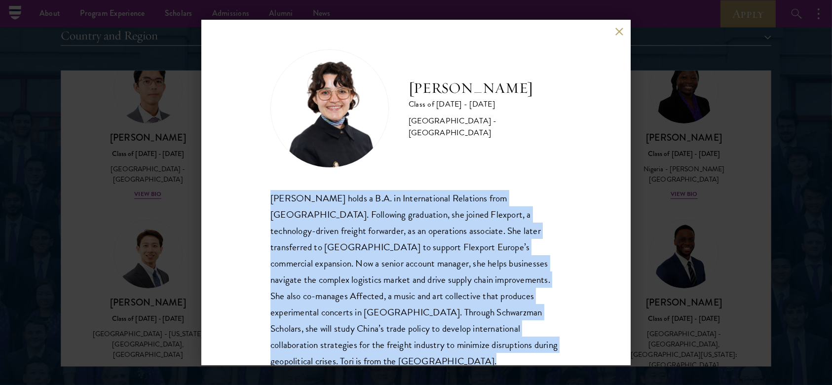
click at [450, 288] on div "[PERSON_NAME] holds a B.A. in International Relations from [GEOGRAPHIC_DATA]. F…" at bounding box center [415, 280] width 291 height 180
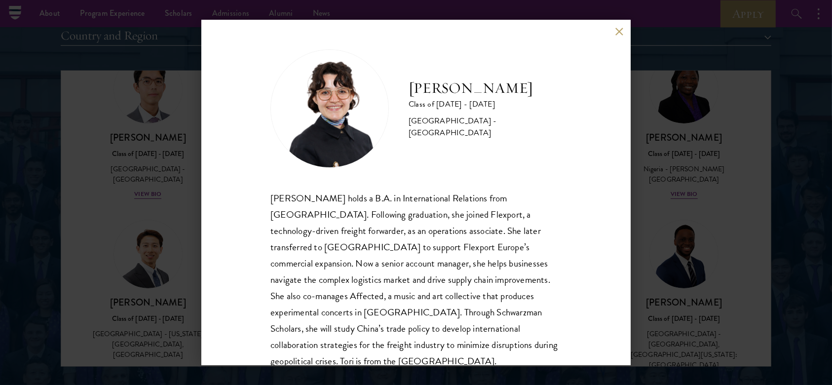
click at [623, 288] on div "[PERSON_NAME] Class of [DATE] - [DATE] [GEOGRAPHIC_DATA] - [GEOGRAPHIC_DATA] [P…" at bounding box center [416, 192] width 832 height 385
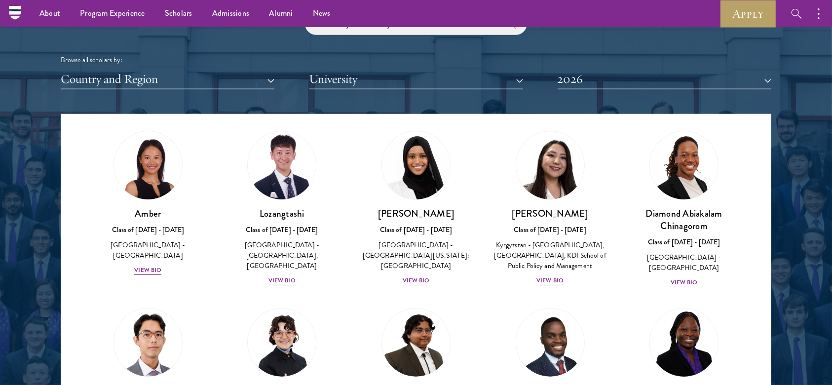
scroll to position [17, 0]
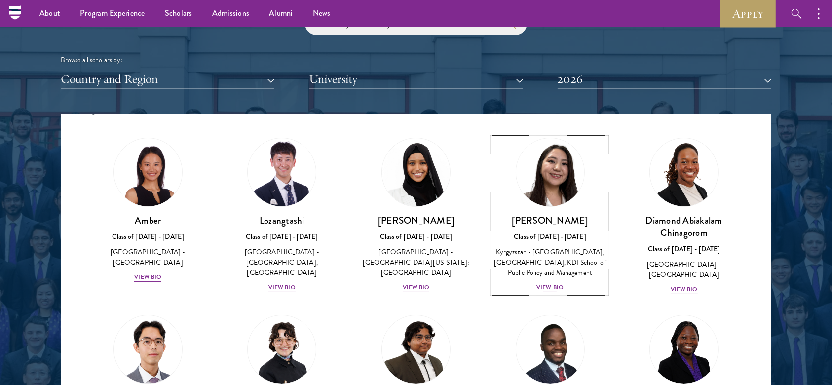
click at [537, 288] on div "View Bio" at bounding box center [549, 287] width 27 height 9
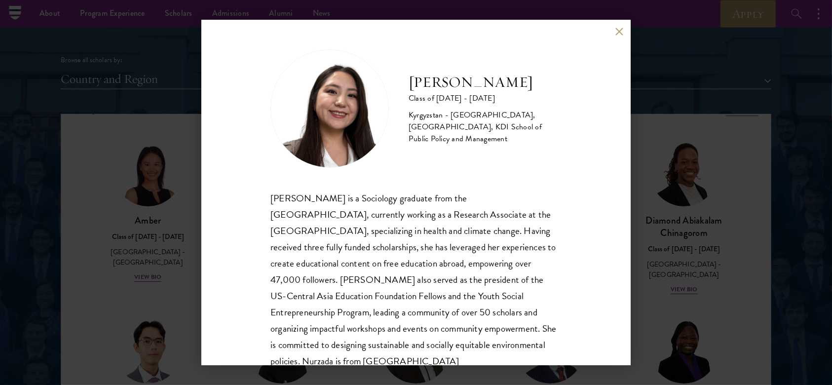
click at [623, 288] on div "Nurzada Abdivalieva Class of [DATE] - [DATE] [GEOGRAPHIC_DATA] - [GEOGRAPHIC_DA…" at bounding box center [416, 192] width 832 height 385
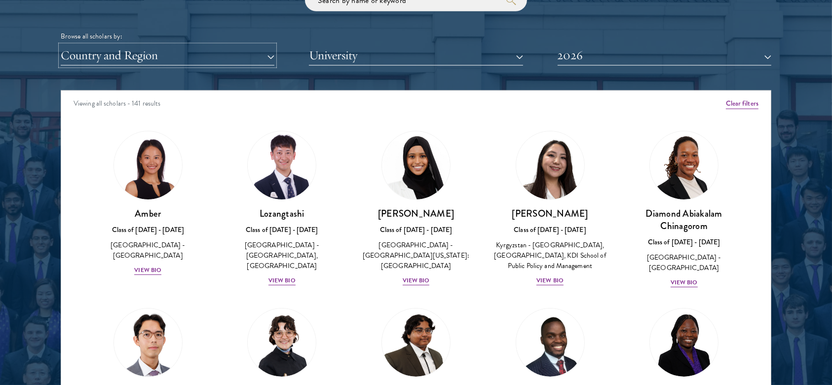
click at [144, 46] on button "Country and Region" at bounding box center [168, 55] width 214 height 20
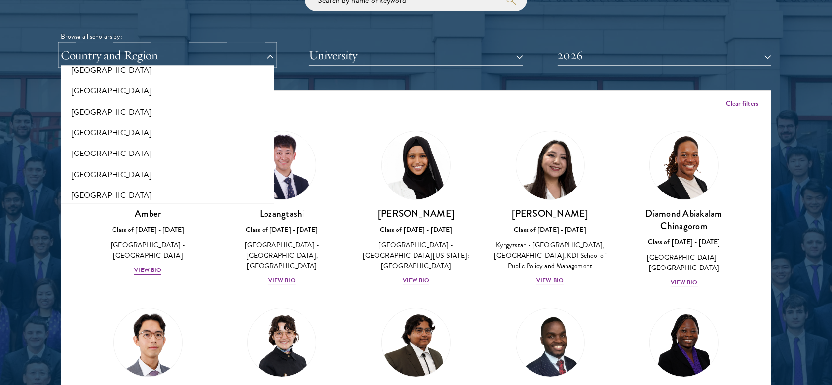
scroll to position [2067, 0]
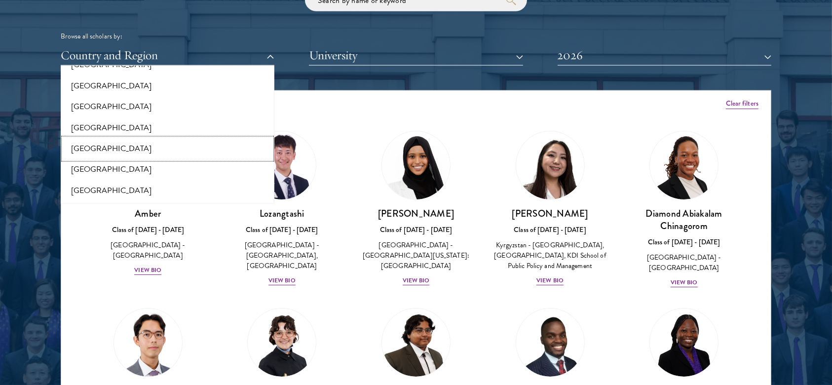
click at [123, 144] on button "[GEOGRAPHIC_DATA]" at bounding box center [168, 149] width 208 height 21
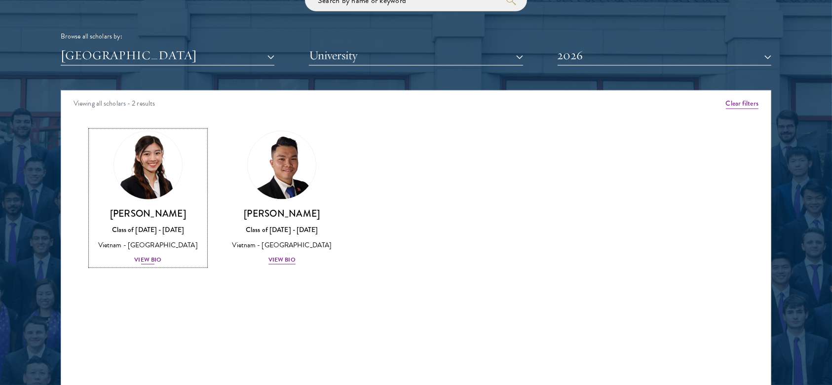
click at [142, 255] on div "View Bio" at bounding box center [147, 259] width 27 height 9
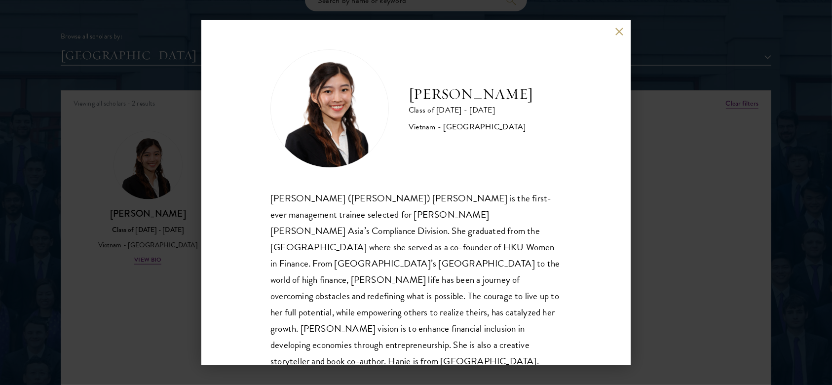
click at [623, 160] on div "[PERSON_NAME] Class of [DATE] - [DATE] [GEOGRAPHIC_DATA] - [GEOGRAPHIC_DATA] [P…" at bounding box center [416, 192] width 832 height 385
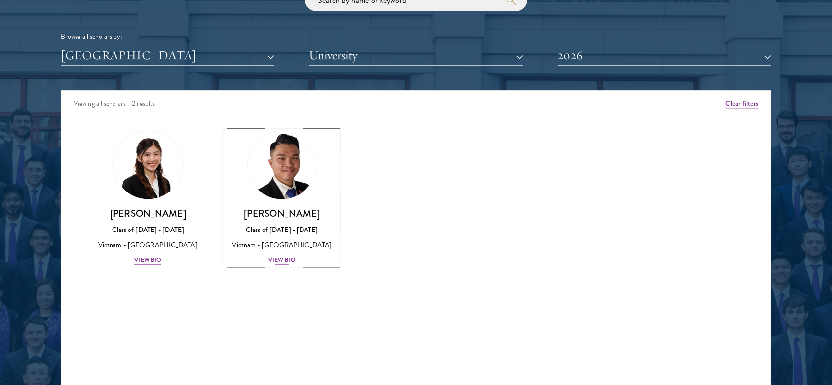
click at [288, 228] on div "Class of [DATE] - [DATE]" at bounding box center [282, 229] width 114 height 10
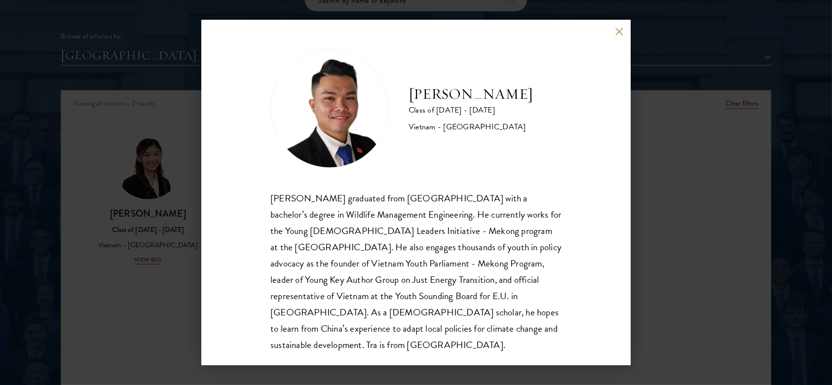
click at [623, 211] on div "[PERSON_NAME] Class of [DATE] - [DATE] [GEOGRAPHIC_DATA] - [GEOGRAPHIC_DATA] [P…" at bounding box center [416, 192] width 832 height 385
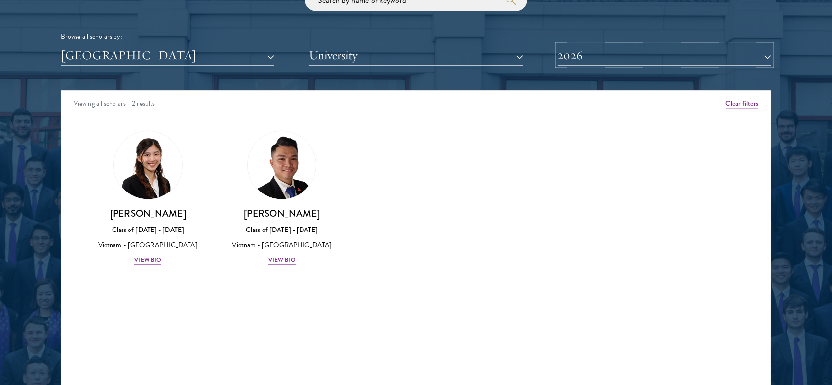
click at [623, 47] on button "2026" at bounding box center [664, 55] width 214 height 20
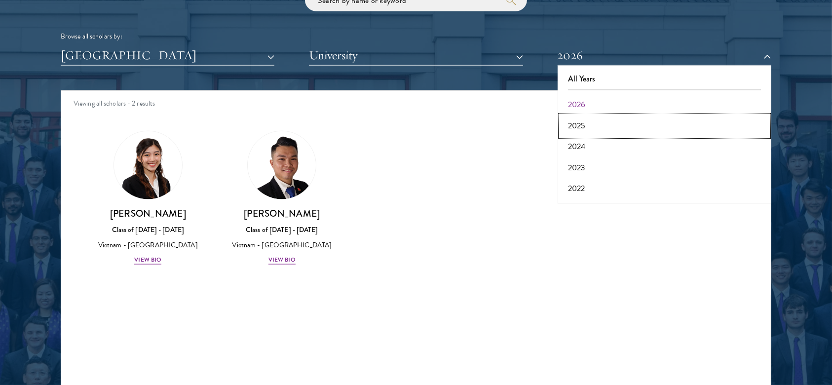
click at [623, 121] on button "2025" at bounding box center [664, 125] width 208 height 21
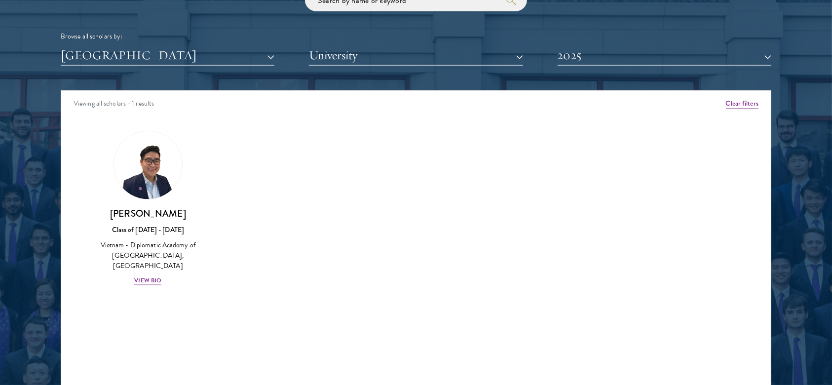
click at [127, 277] on div "[PERSON_NAME] Class of [DATE] - [DATE] [GEOGRAPHIC_DATA] - Diplomatic Academy o…" at bounding box center [148, 208] width 134 height 175
click at [151, 276] on div "View Bio" at bounding box center [147, 280] width 27 height 9
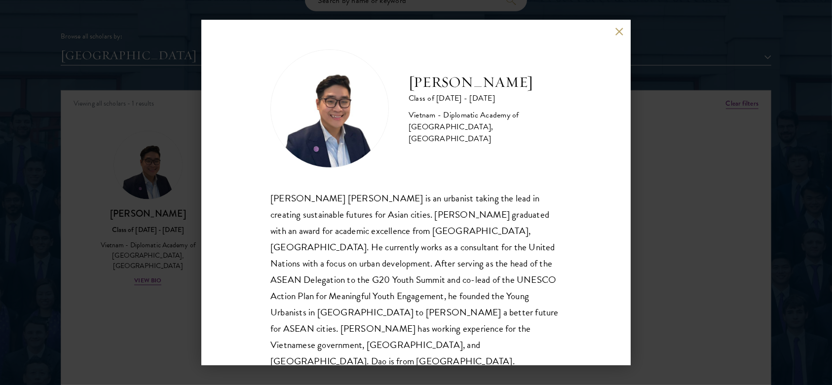
click at [623, 288] on div "[PERSON_NAME] Class of [DATE] - [DATE] Vietnam - Diplomatic Academy of [GEOGRAP…" at bounding box center [416, 192] width 832 height 385
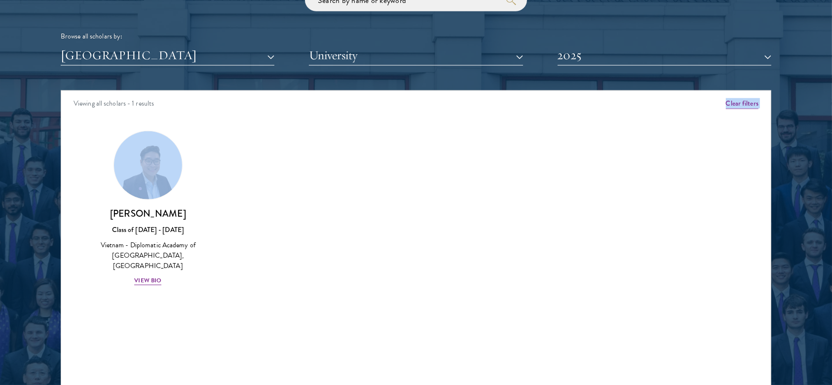
drag, startPoint x: 718, startPoint y: 136, endPoint x: 684, endPoint y: 65, distance: 78.3
click at [623, 65] on div "Scholar Directory Congratulations and welcome to the Schwarzman Scholars Class …" at bounding box center [416, 136] width 710 height 502
click at [623, 57] on button "2025" at bounding box center [664, 55] width 214 height 20
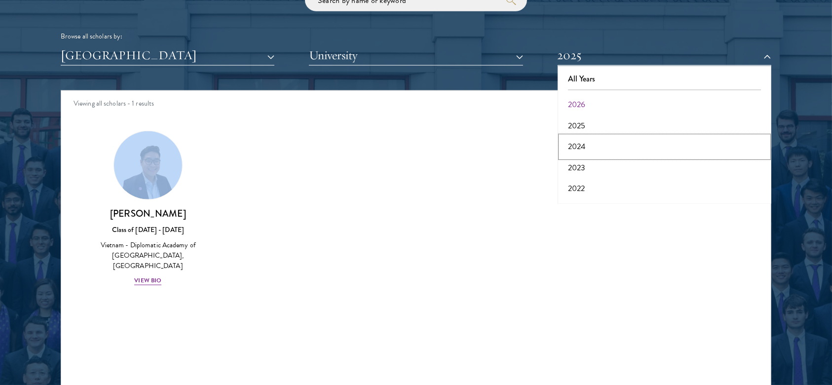
click at [592, 141] on button "2024" at bounding box center [664, 146] width 208 height 21
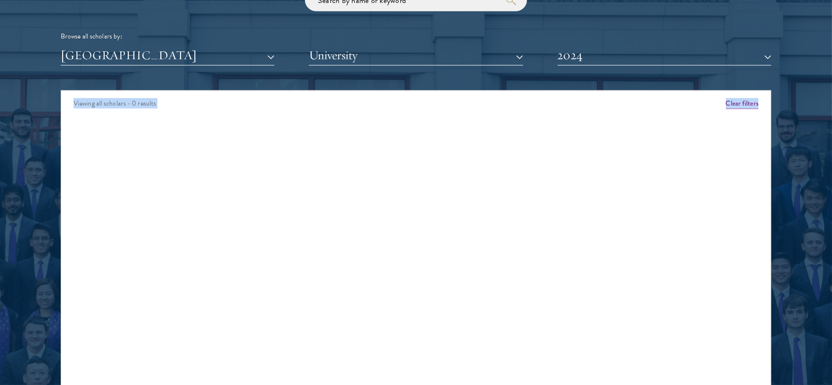
click at [256, 288] on div "Viewing all scholars - 0 results Clear filters Amber Class of [DATE] - [DATE] […" at bounding box center [416, 238] width 710 height 296
click at [600, 51] on button "2024" at bounding box center [664, 55] width 214 height 20
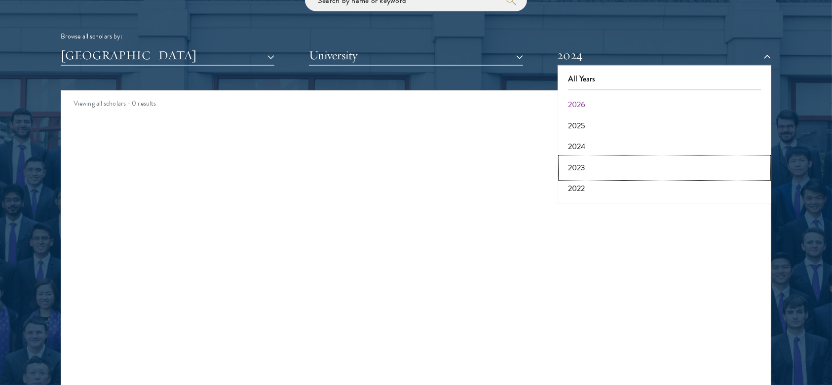
click at [589, 162] on button "2023" at bounding box center [664, 167] width 208 height 21
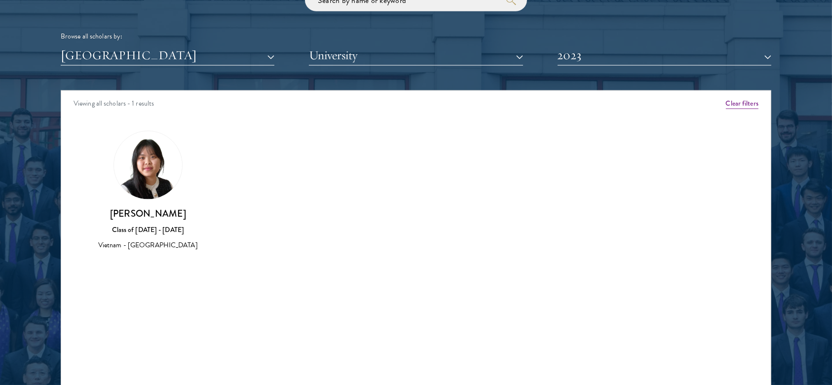
click at [150, 220] on div "[PERSON_NAME] Class of [DATE] - [DATE] [GEOGRAPHIC_DATA] - [GEOGRAPHIC_DATA]" at bounding box center [148, 229] width 114 height 44
click at [154, 172] on img at bounding box center [148, 165] width 68 height 68
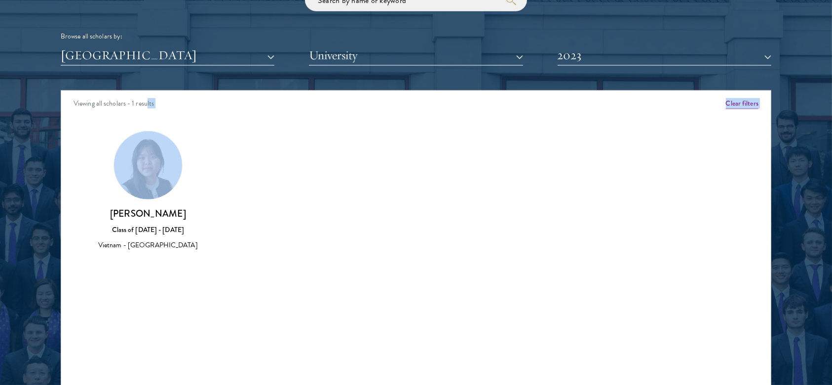
drag, startPoint x: 147, startPoint y: 112, endPoint x: 146, endPoint y: 139, distance: 26.6
click at [146, 139] on div "Viewing all scholars - 1 results Clear filters Amber Class of [DATE] - [DATE] […" at bounding box center [416, 238] width 710 height 296
click at [146, 139] on img at bounding box center [148, 165] width 68 height 68
click at [156, 168] on img at bounding box center [148, 165] width 68 height 68
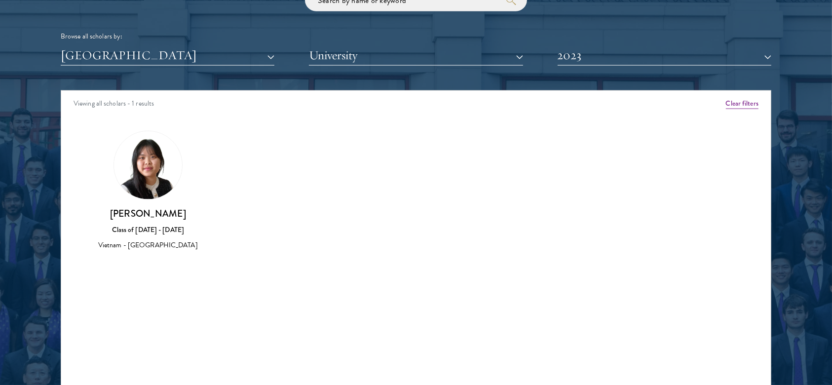
click at [161, 213] on h3 "[PERSON_NAME]" at bounding box center [148, 213] width 114 height 12
click at [585, 52] on button "2023" at bounding box center [664, 55] width 214 height 20
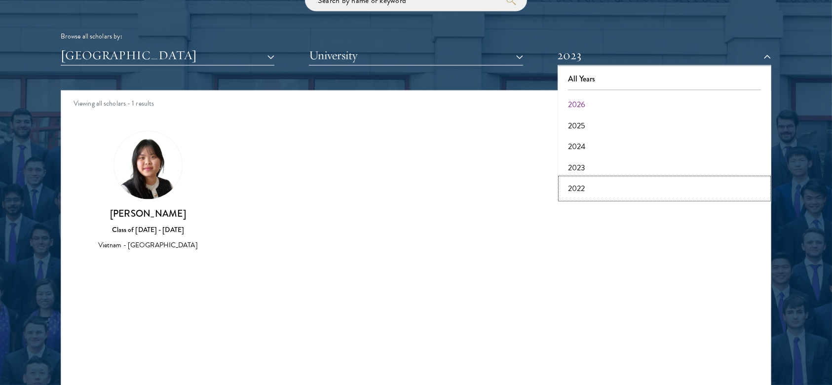
click at [592, 179] on button "2022" at bounding box center [664, 188] width 208 height 21
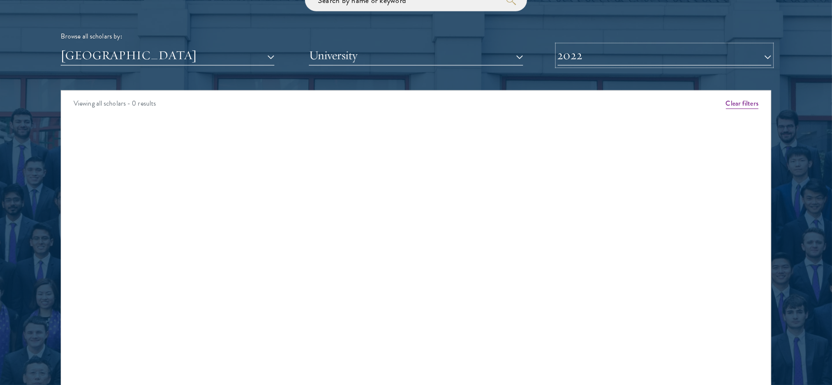
click at [622, 52] on button "2022" at bounding box center [664, 55] width 214 height 20
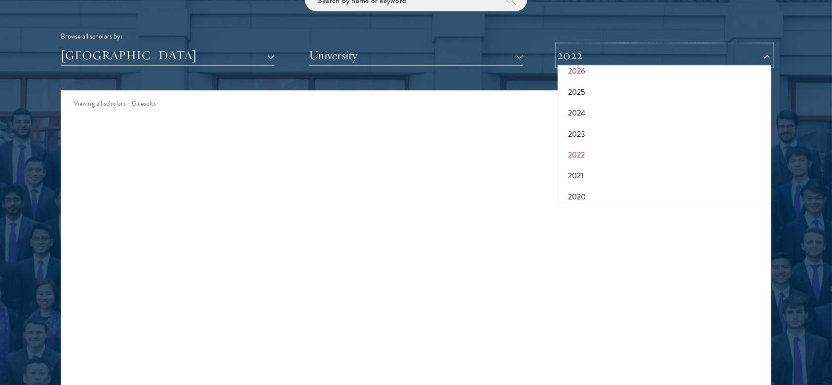
scroll to position [33, 0]
click at [576, 178] on button "2021" at bounding box center [664, 176] width 208 height 21
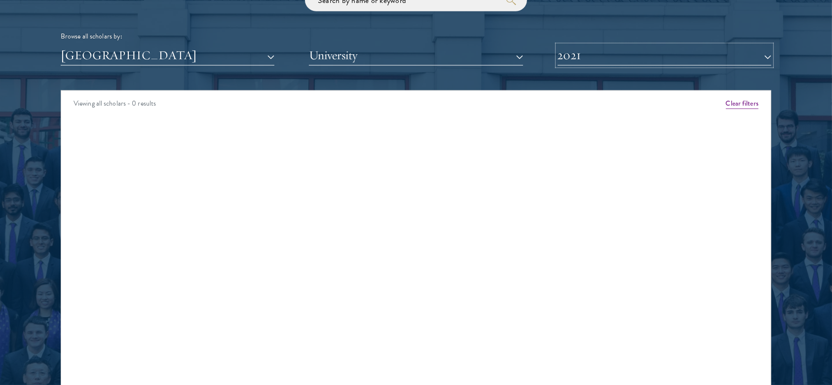
click at [614, 59] on button "2021" at bounding box center [664, 55] width 214 height 20
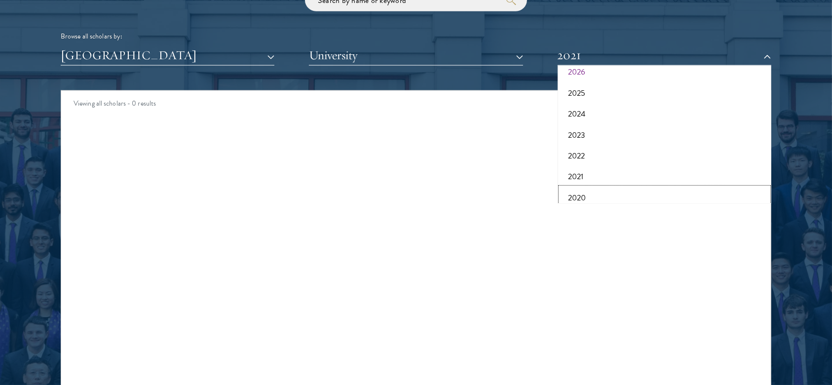
click at [588, 187] on button "2020" at bounding box center [664, 197] width 208 height 21
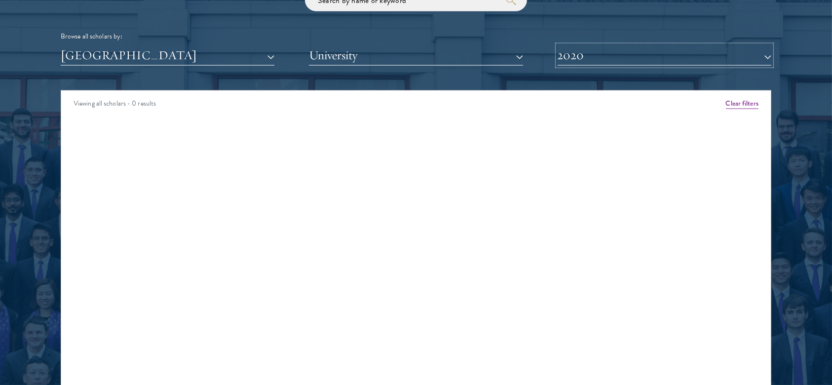
click at [572, 57] on button "2020" at bounding box center [664, 55] width 214 height 20
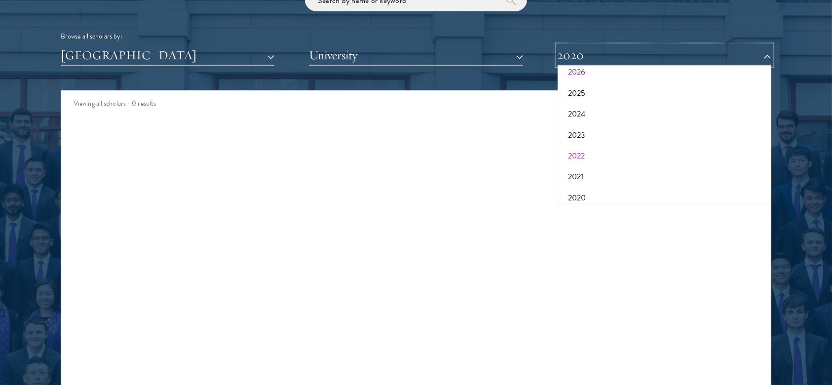
scroll to position [103, 0]
click at [578, 152] on button "2019" at bounding box center [664, 148] width 208 height 21
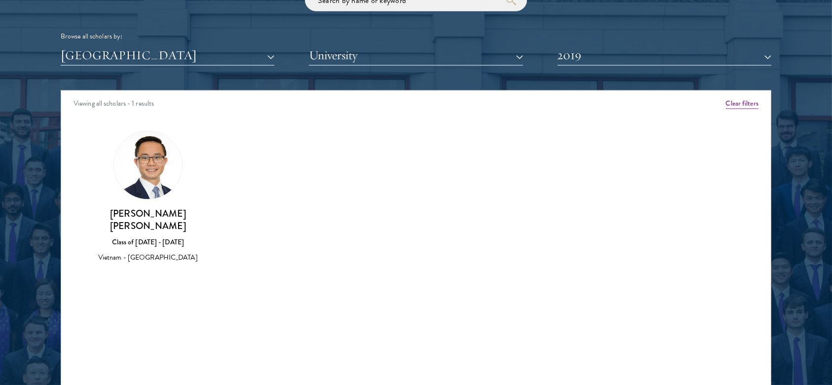
click at [149, 171] on img at bounding box center [148, 165] width 68 height 68
click at [148, 181] on img at bounding box center [148, 165] width 68 height 68
click at [149, 174] on img at bounding box center [148, 165] width 68 height 68
click at [161, 237] on div "Class of [DATE] - [DATE]" at bounding box center [148, 242] width 114 height 10
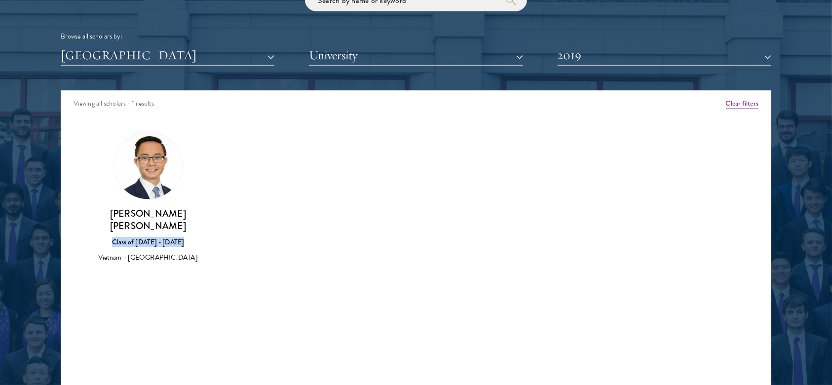
click at [161, 237] on div "Class of [DATE] - [DATE]" at bounding box center [148, 242] width 114 height 10
click at [143, 178] on img at bounding box center [148, 165] width 68 height 68
click at [600, 64] on button "2019" at bounding box center [664, 55] width 214 height 20
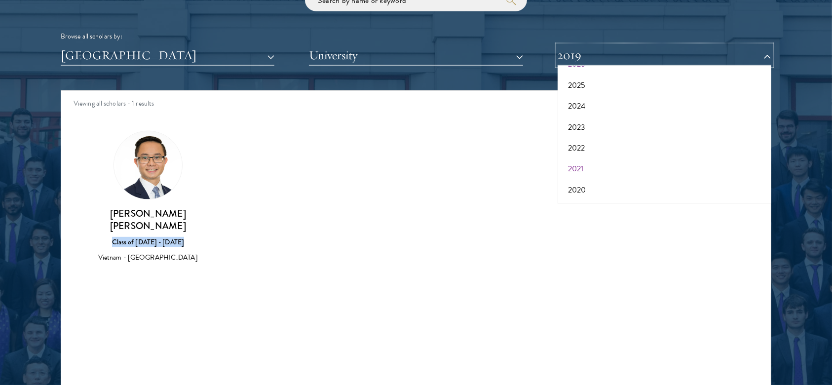
scroll to position [41, 0]
click at [617, 107] on button "2024" at bounding box center [664, 105] width 208 height 21
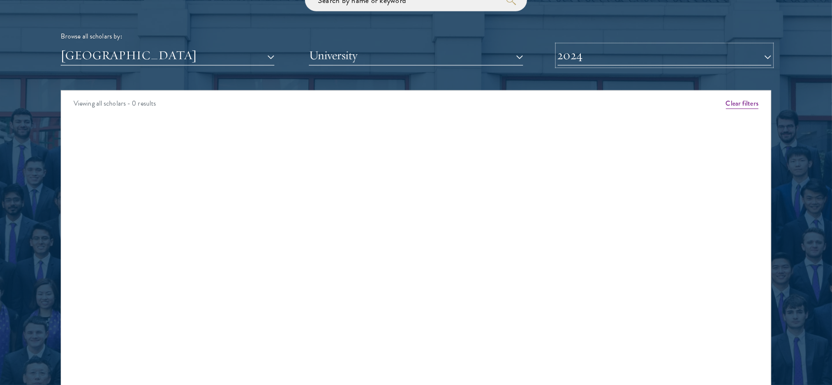
click at [588, 53] on button "2024" at bounding box center [664, 55] width 214 height 20
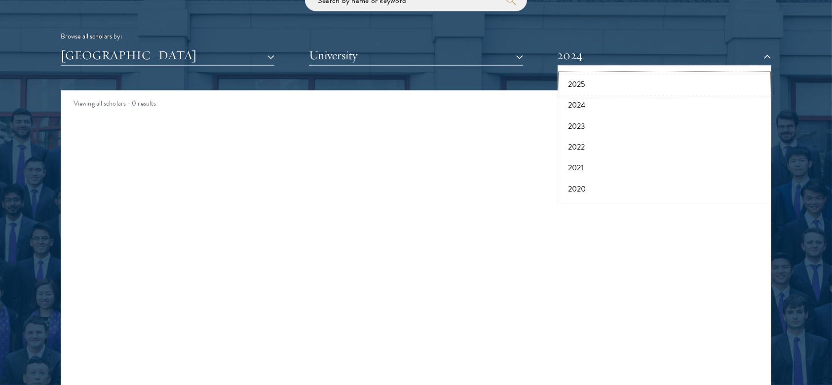
click at [591, 75] on button "2025" at bounding box center [664, 84] width 208 height 21
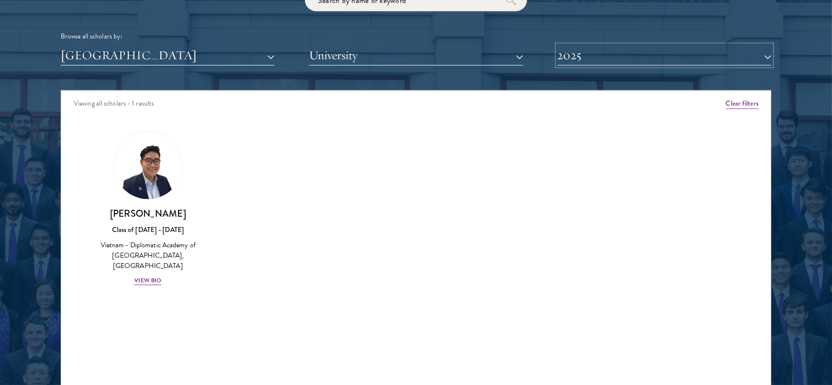
click at [619, 45] on button "2025" at bounding box center [664, 55] width 214 height 20
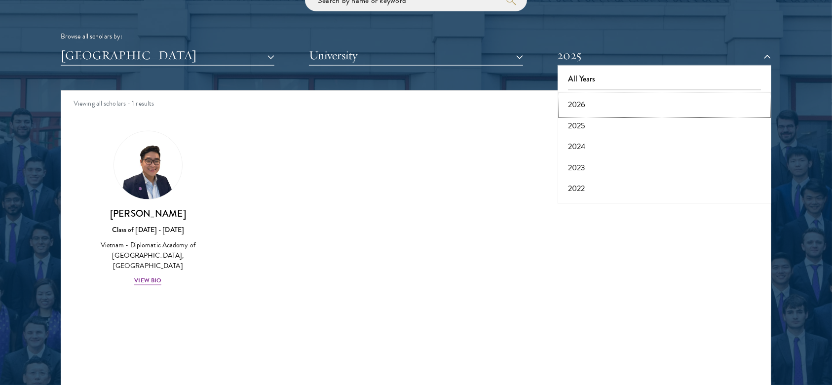
click at [594, 106] on button "2026" at bounding box center [664, 104] width 208 height 21
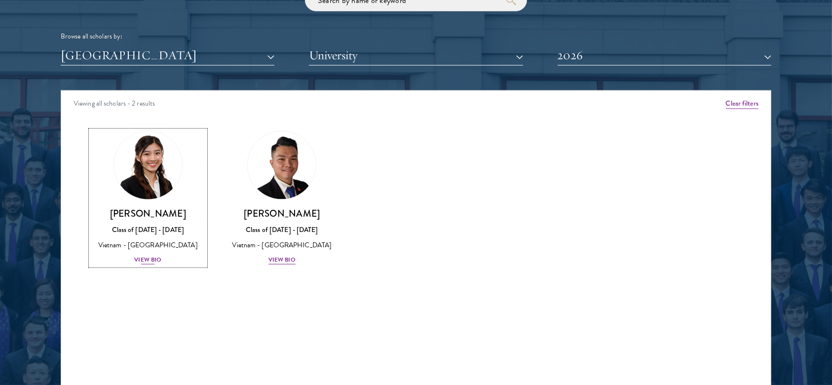
click at [137, 258] on div "View Bio" at bounding box center [147, 259] width 27 height 9
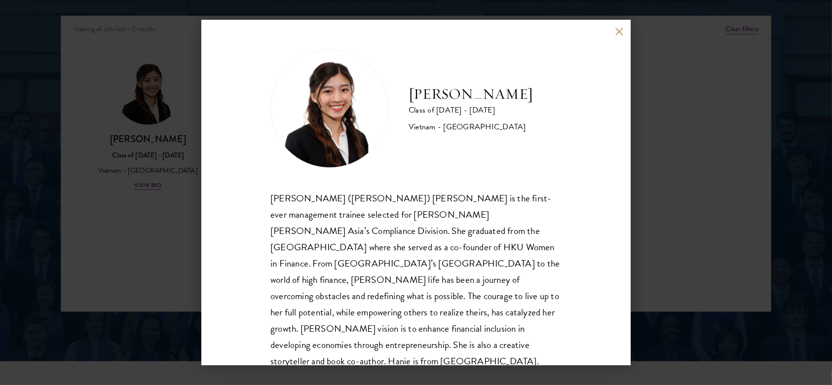
scroll to position [17, 0]
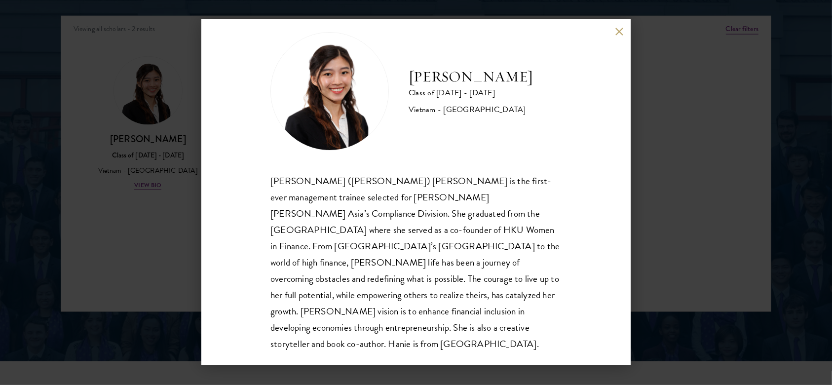
click at [623, 193] on div "[PERSON_NAME] Class of [DATE] - [DATE] [GEOGRAPHIC_DATA] - [GEOGRAPHIC_DATA] [P…" at bounding box center [416, 192] width 832 height 385
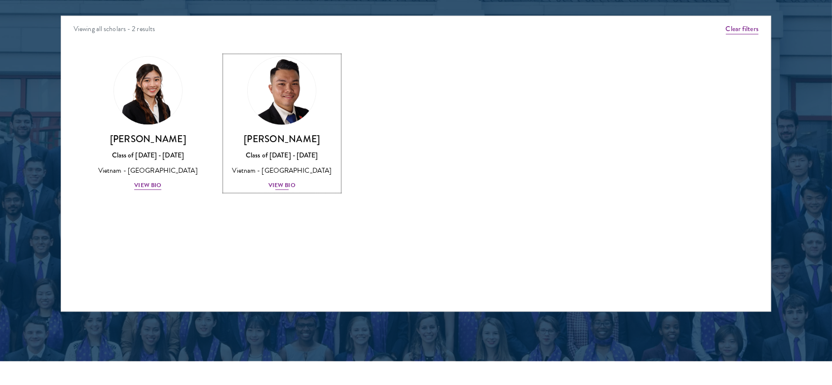
click at [285, 144] on h3 "[PERSON_NAME]" at bounding box center [282, 139] width 114 height 12
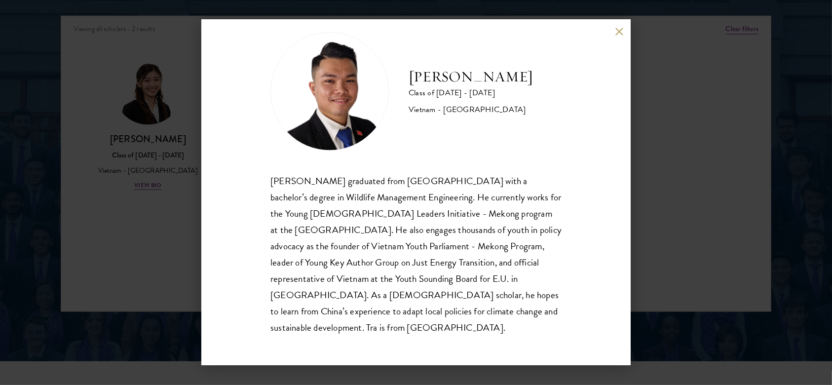
scroll to position [17, 0]
click at [388, 216] on div "[PERSON_NAME] graduated from [GEOGRAPHIC_DATA] with a bachelor’s degree in Wild…" at bounding box center [415, 254] width 291 height 163
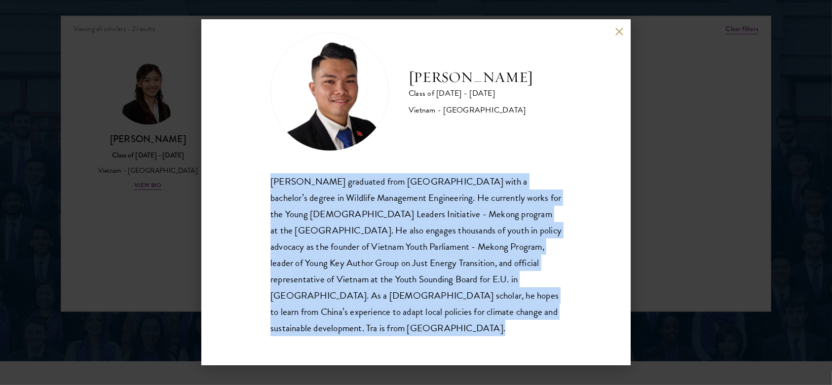
click at [388, 216] on div "[PERSON_NAME] graduated from [GEOGRAPHIC_DATA] with a bachelor’s degree in Wild…" at bounding box center [415, 254] width 291 height 163
copy body "[PERSON_NAME] graduated from [GEOGRAPHIC_DATA] with a bachelor’s degree in Wild…"
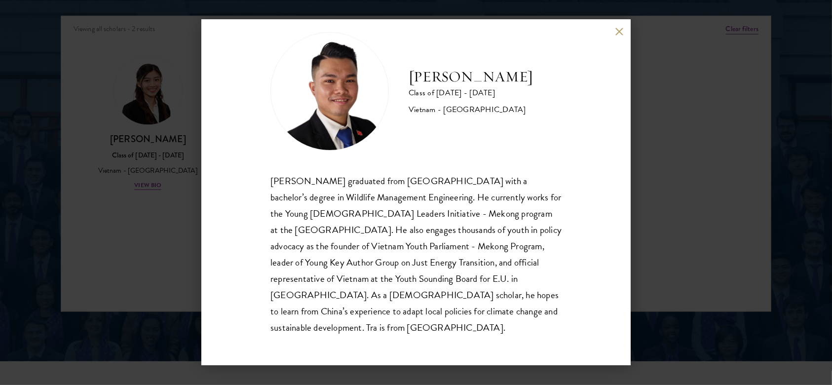
click at [623, 116] on div "[PERSON_NAME] Class of [DATE] - [DATE] [GEOGRAPHIC_DATA] - [GEOGRAPHIC_DATA] [P…" at bounding box center [416, 192] width 832 height 385
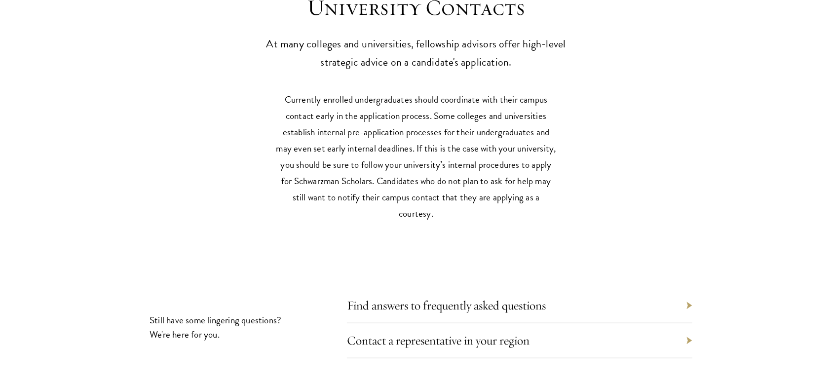
scroll to position [4656, 0]
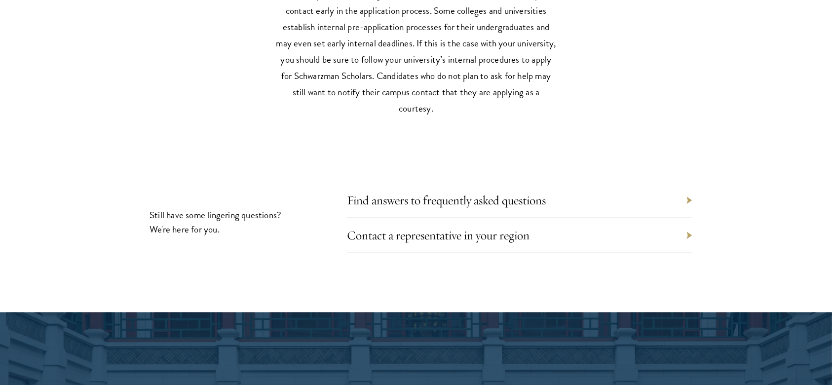
click at [430, 209] on div "Find answers to frequently asked questions" at bounding box center [519, 200] width 345 height 35
click at [436, 200] on link "Find answers to frequently asked questions" at bounding box center [453, 199] width 199 height 15
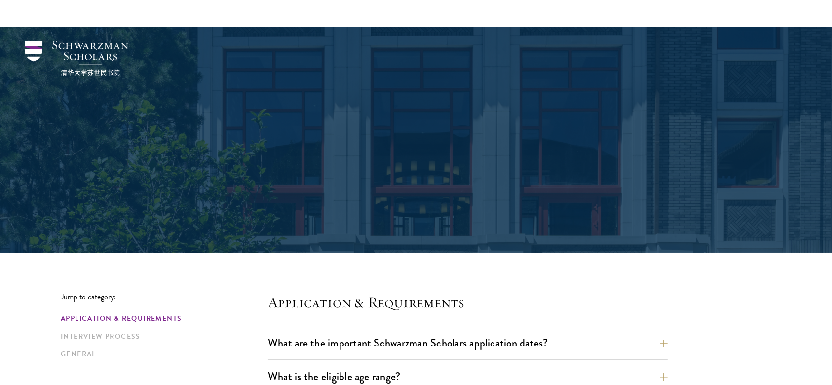
scroll to position [256, 0]
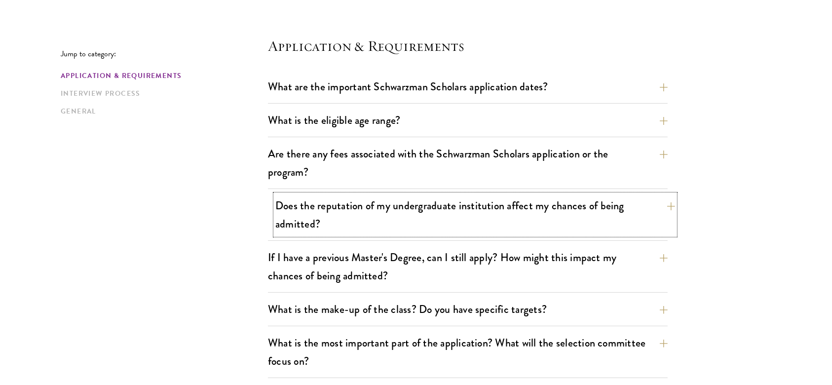
click at [347, 214] on button "Does the reputation of my undergraduate institution affect my chances of being …" at bounding box center [474, 214] width 399 height 40
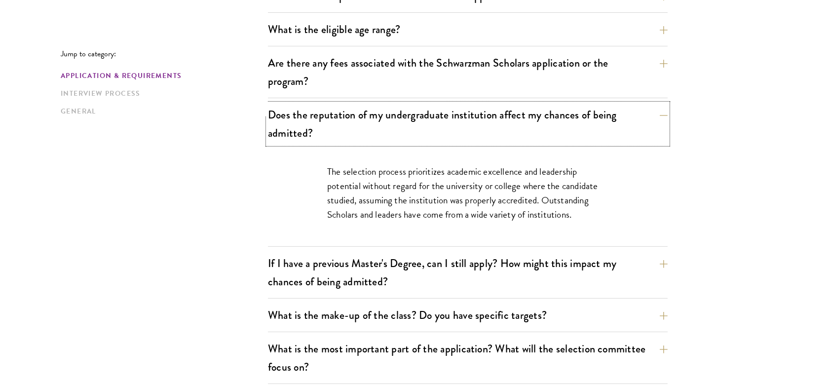
scroll to position [360, 0]
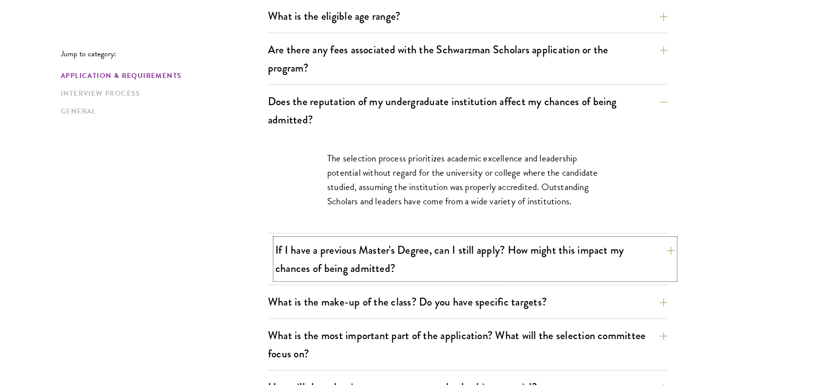
click at [563, 270] on button "If I have a previous Master's Degree, can I still apply? How might this impact …" at bounding box center [474, 259] width 399 height 40
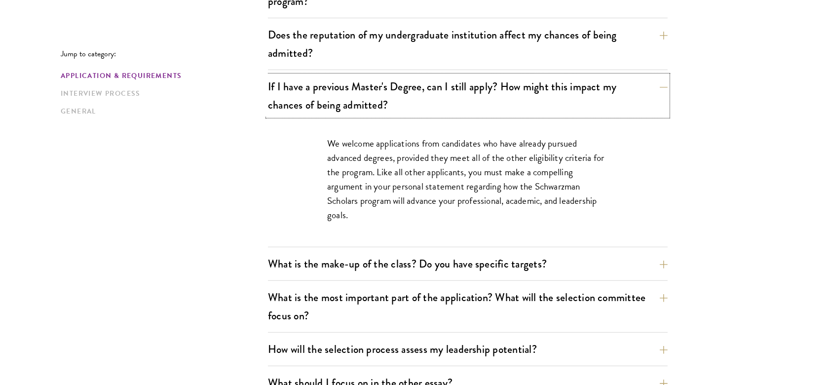
scroll to position [429, 0]
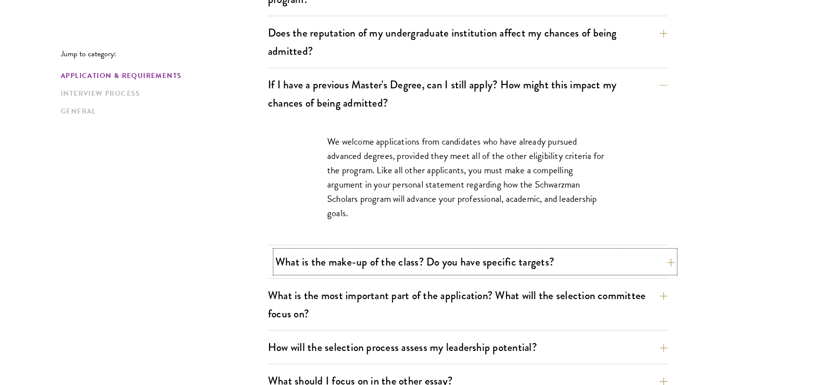
click at [567, 267] on button "What is the make-up of the class? Do you have specific targets?" at bounding box center [474, 262] width 399 height 22
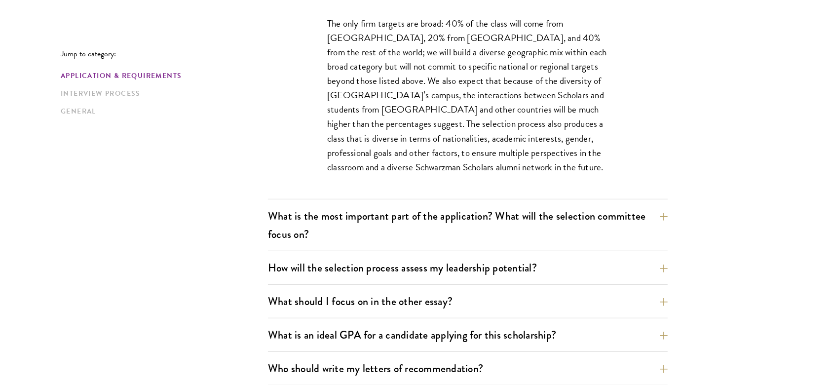
scroll to position [566, 0]
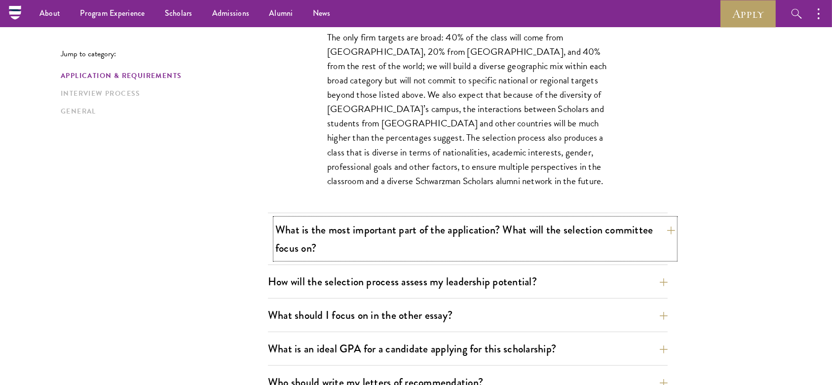
click at [434, 238] on button "What is the most important part of the application? What will the selection com…" at bounding box center [474, 238] width 399 height 40
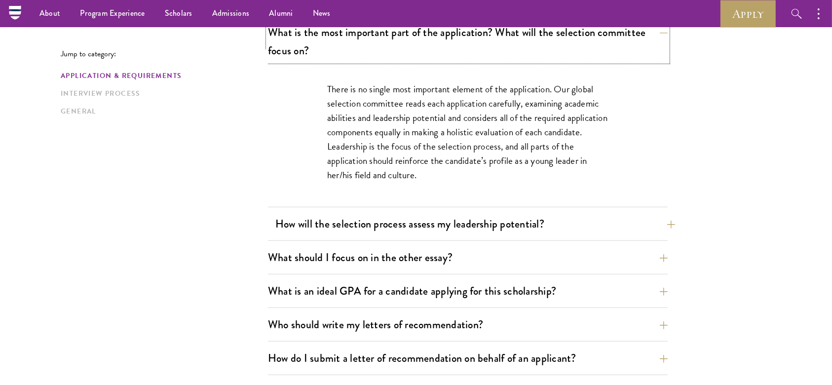
scroll to position [597, 0]
